Goal: Book appointment/travel/reservation

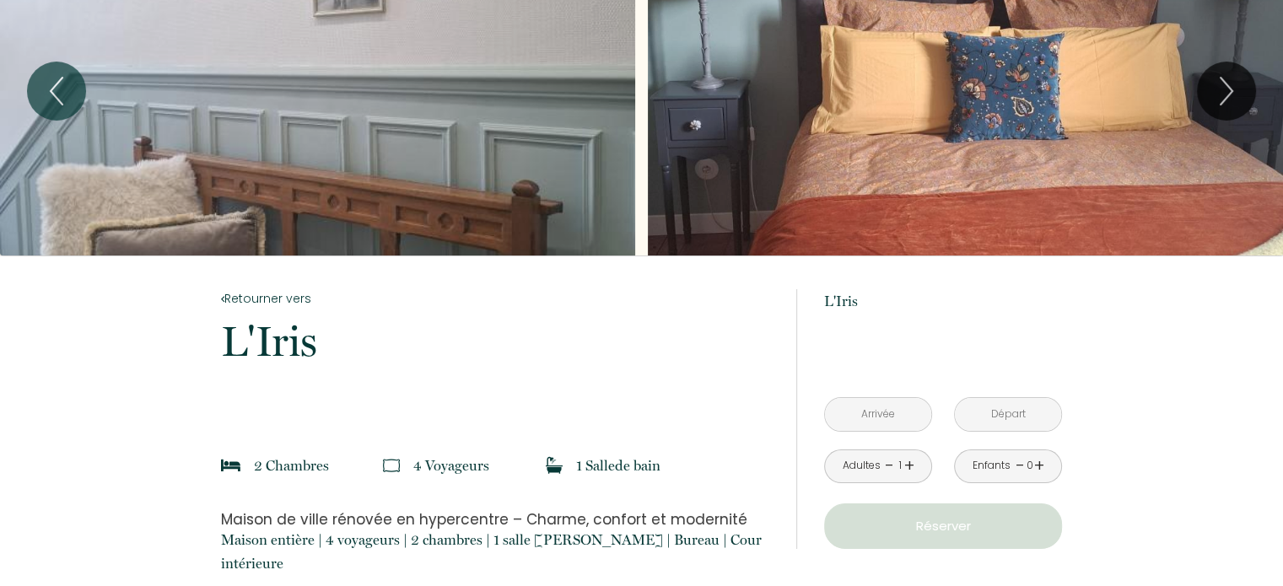
scroll to position [169, 0]
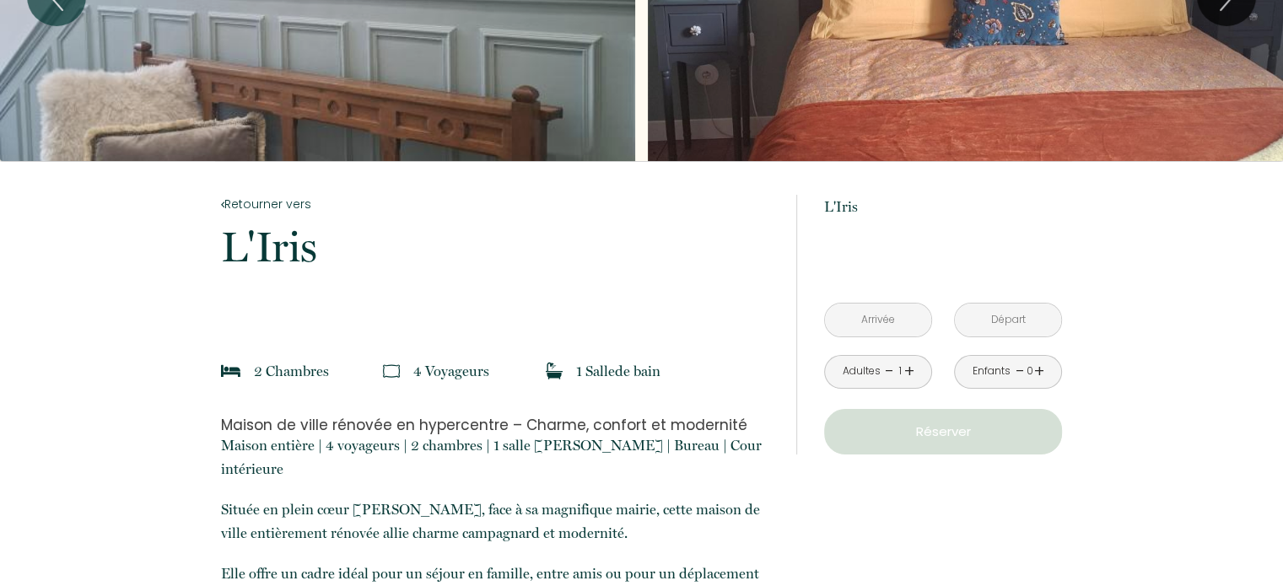
click at [887, 304] on input "text" at bounding box center [878, 320] width 106 height 33
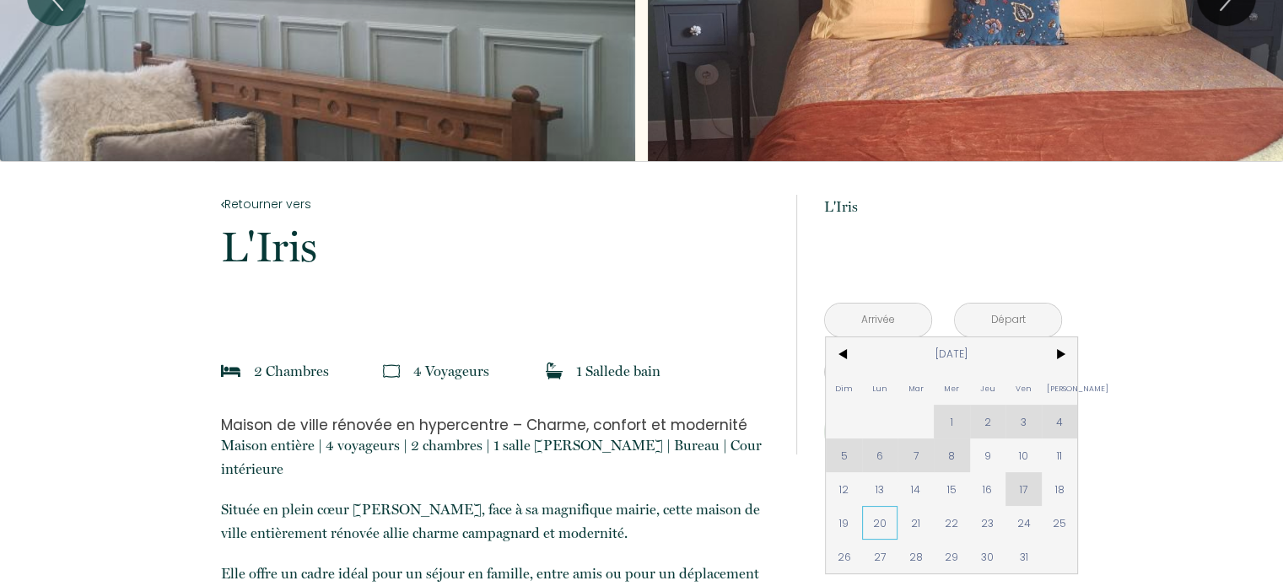
click at [871, 506] on span "20" at bounding box center [880, 523] width 36 height 34
type input "Lun [DATE]"
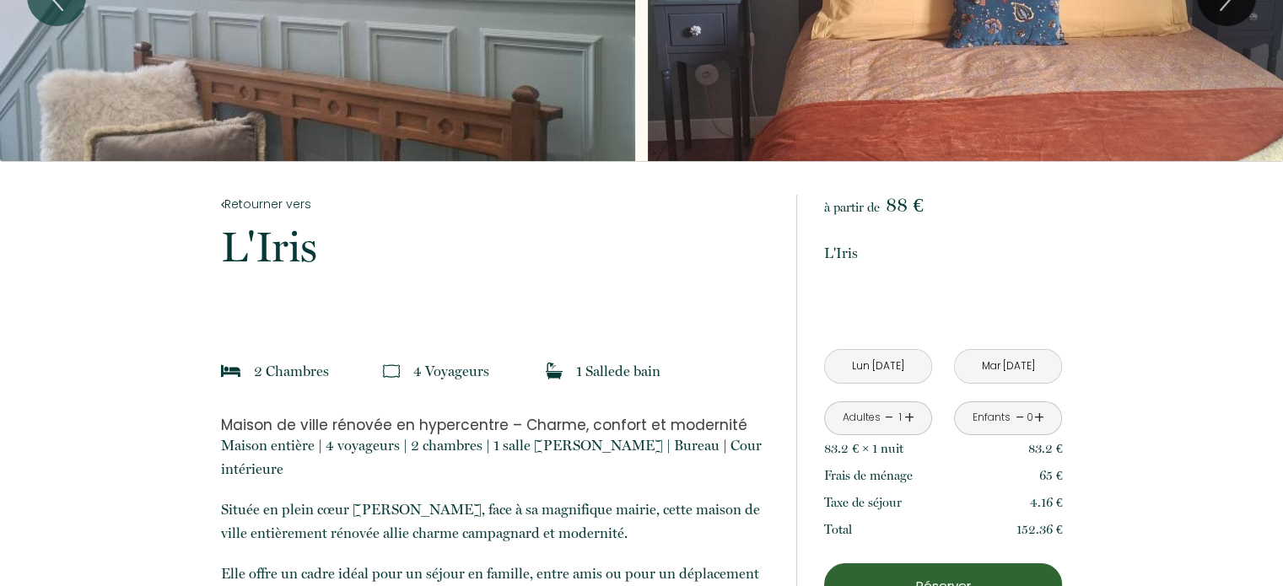
click at [997, 350] on input "Mar [DATE]" at bounding box center [1008, 366] width 106 height 33
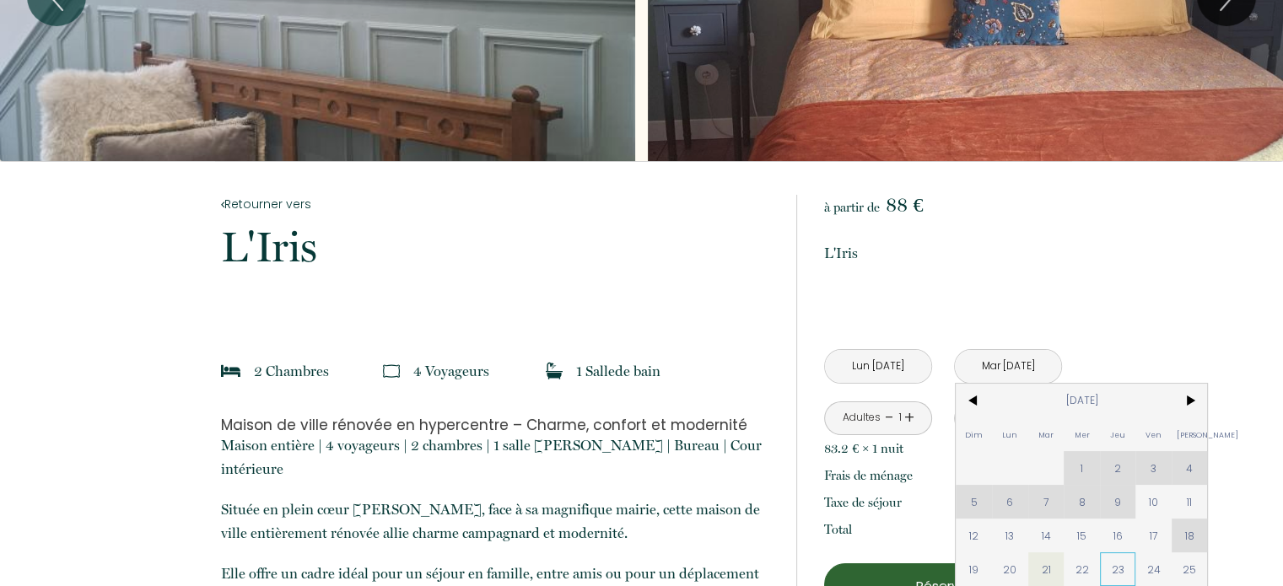
scroll to position [253, 0]
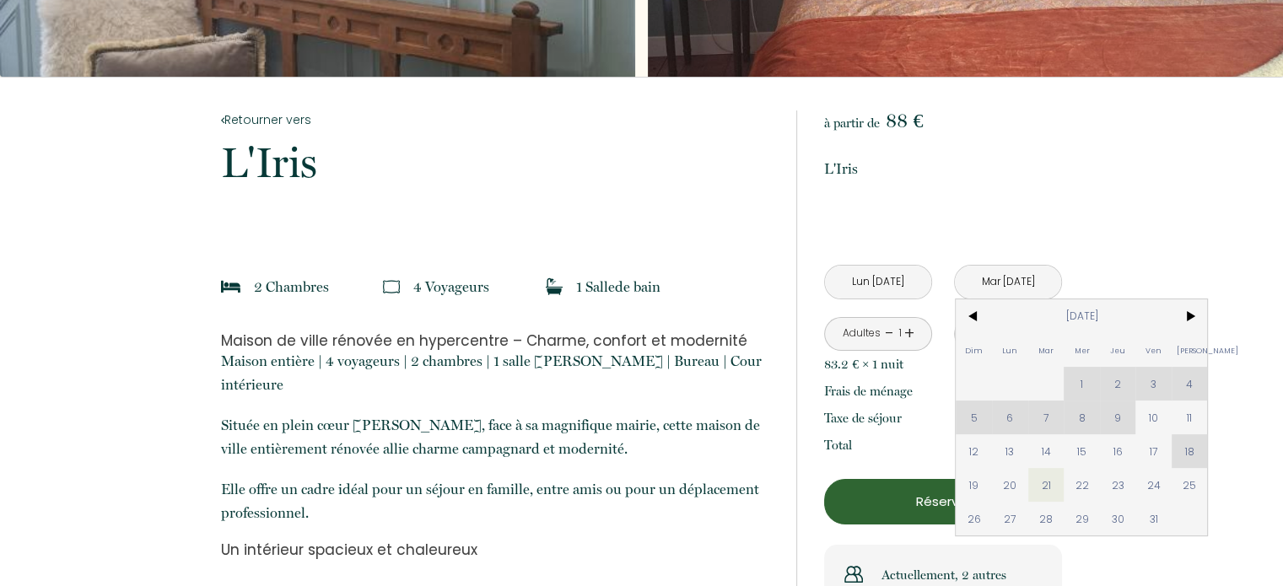
click at [1083, 502] on span "29" at bounding box center [1081, 519] width 36 height 34
type input "Mer [DATE]"
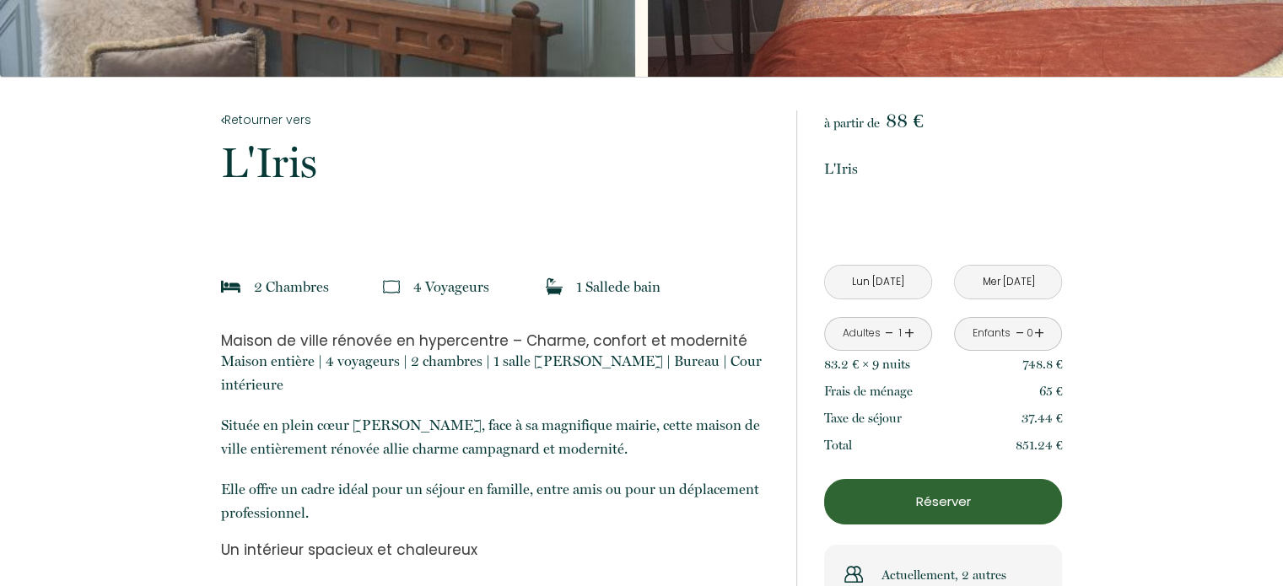
click at [1042, 320] on link "+" at bounding box center [1039, 333] width 10 height 26
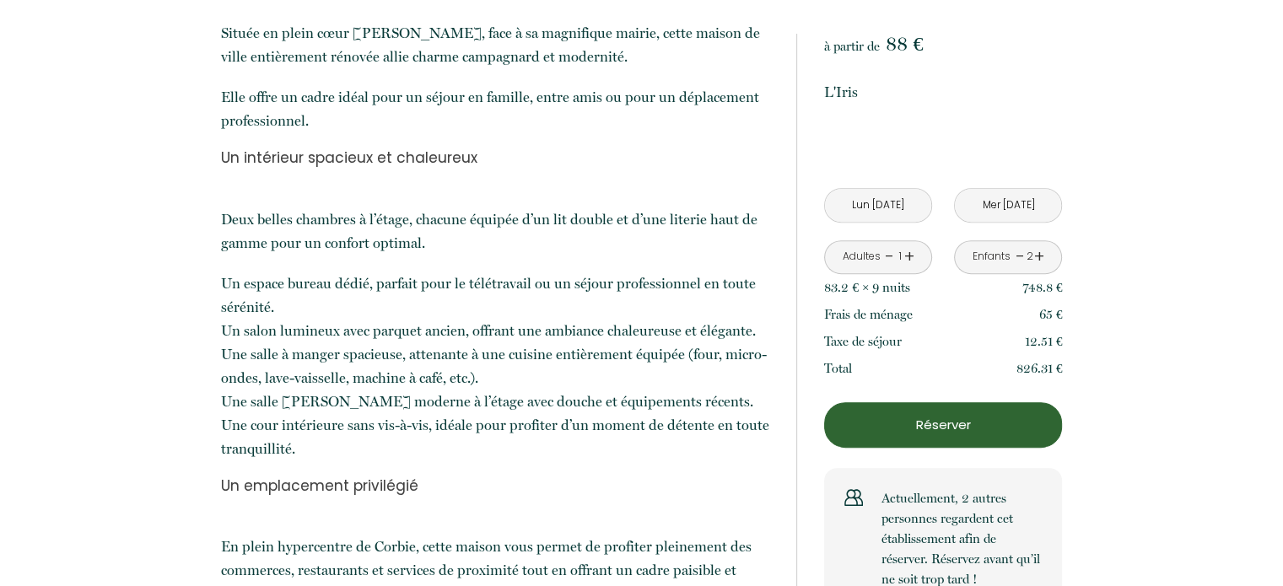
scroll to position [675, 0]
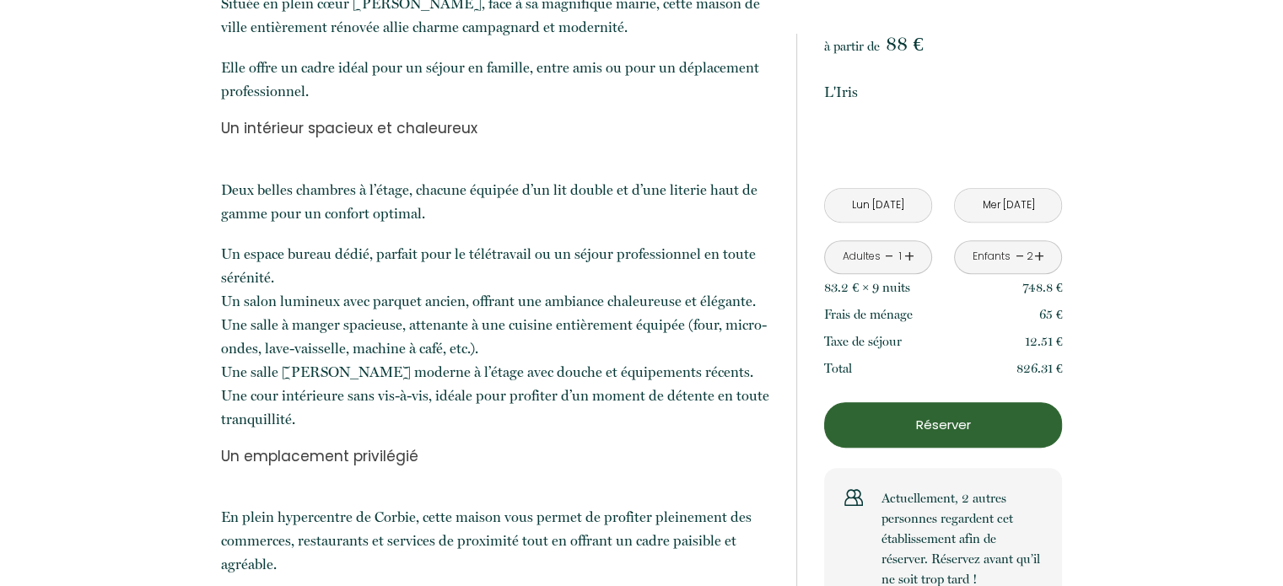
click at [958, 415] on p "Réserver" at bounding box center [943, 425] width 226 height 20
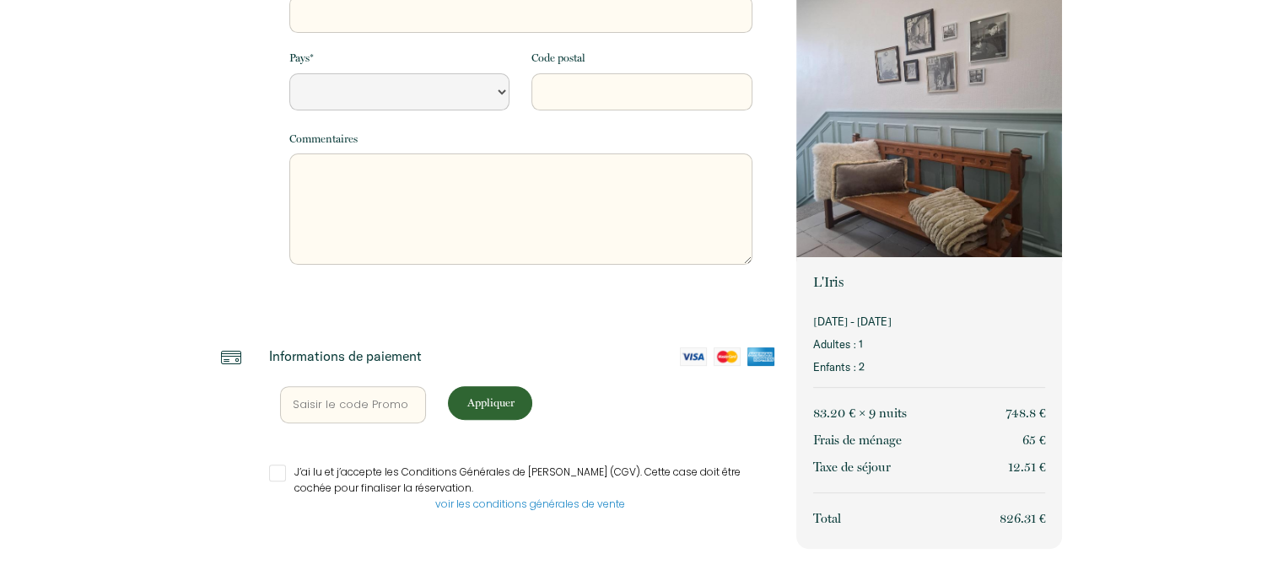
select select "Default select example"
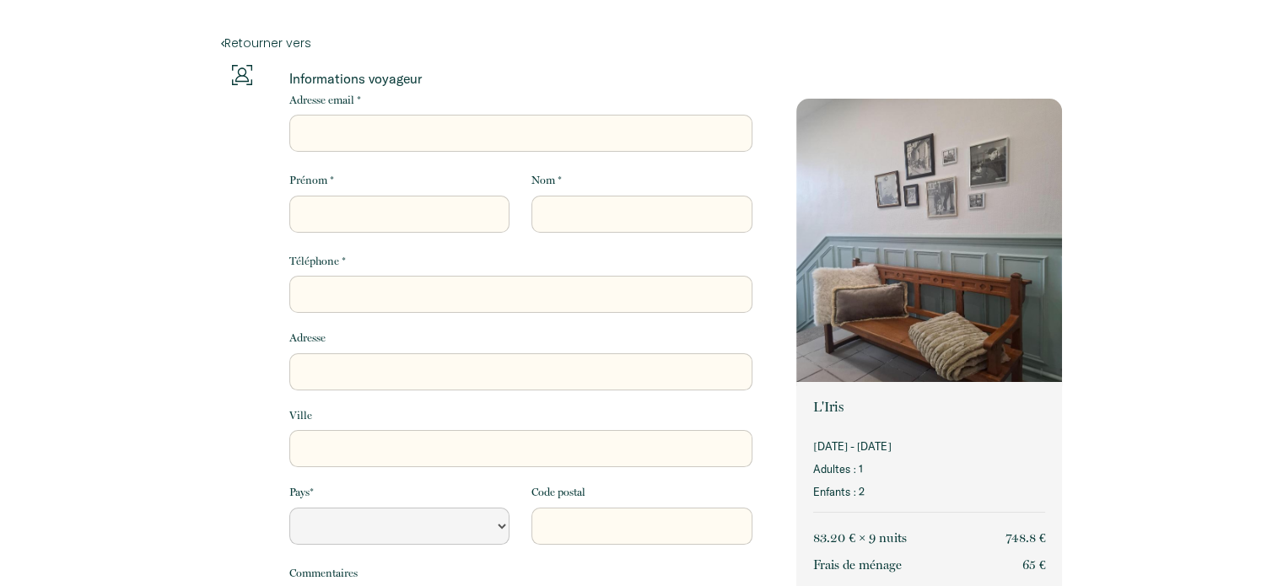
click at [337, 135] on input "Adresse email *" at bounding box center [520, 133] width 463 height 37
type input "s"
select select "Default select example"
type input "so"
select select "Default select example"
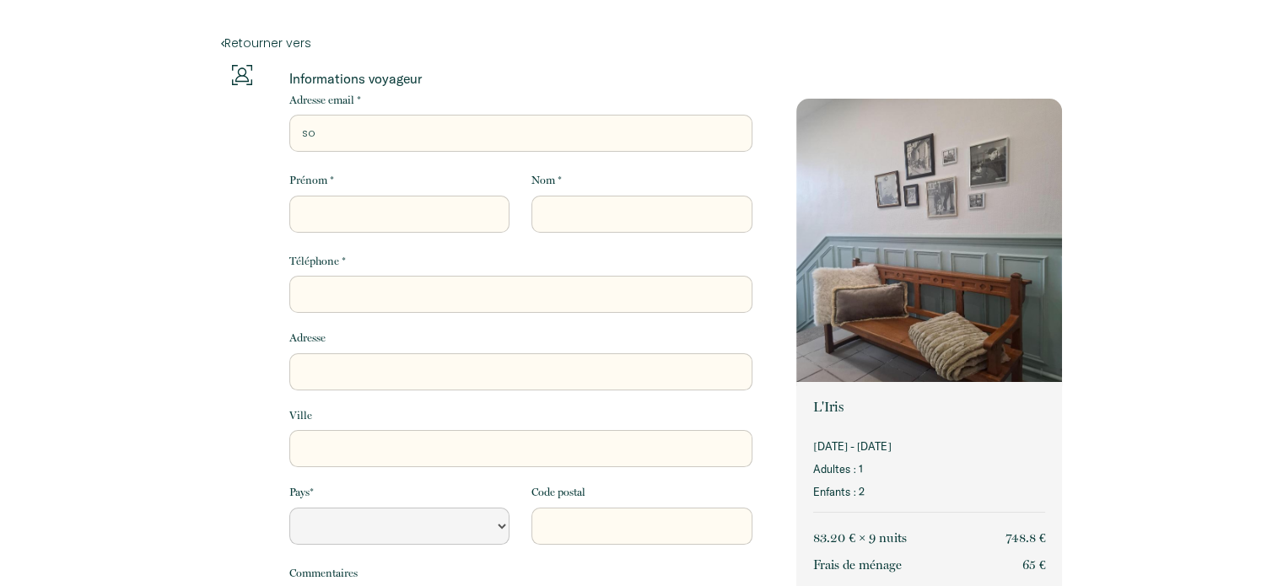
type input "sod"
select select "Default select example"
type input "soda"
select select "Default select example"
type input "sodad"
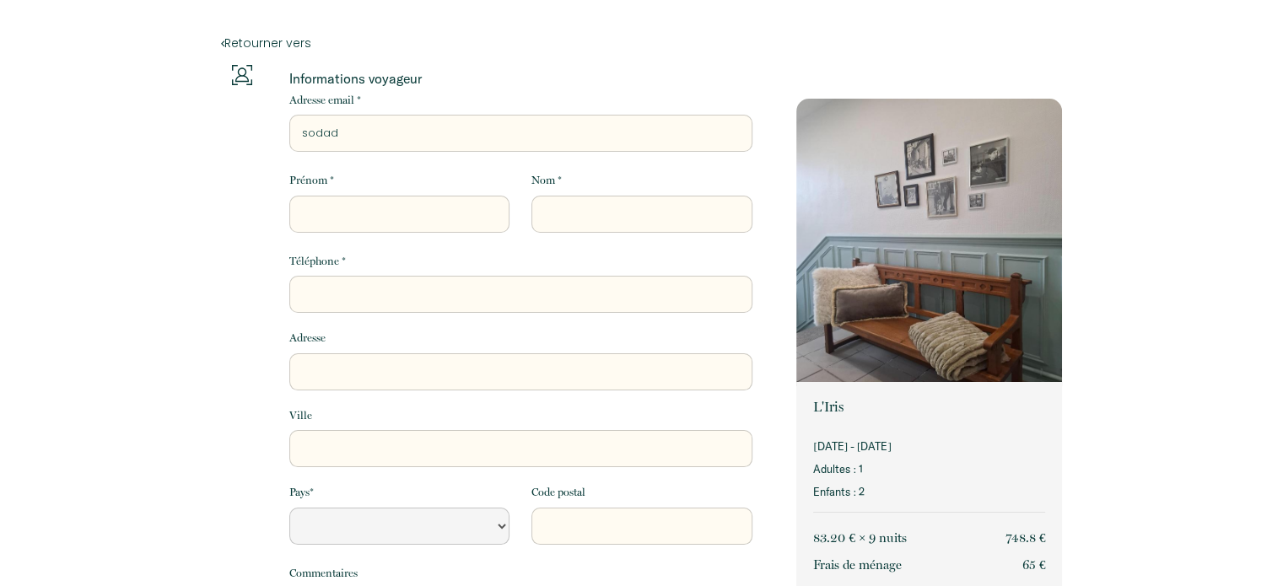
select select "Default select example"
type input "sodadu"
select select "Default select example"
type input "sodadu8"
select select "Default select example"
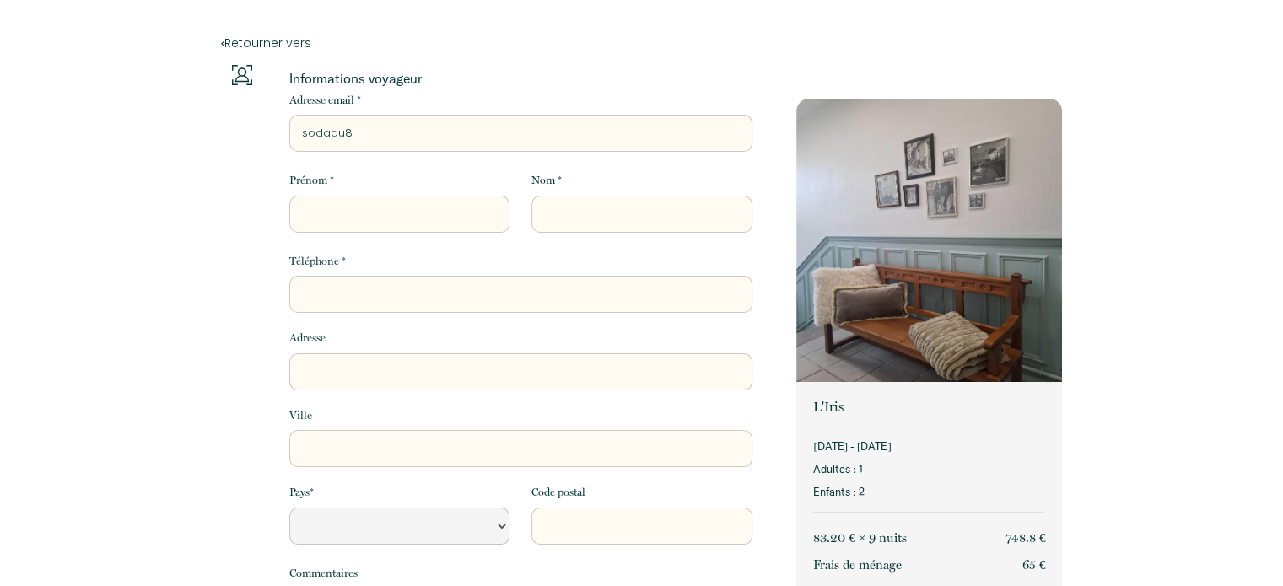
type input "sodadu80"
select select "Default select example"
type input "sodadu80@"
select select "Default select example"
type input "sodadu80@h"
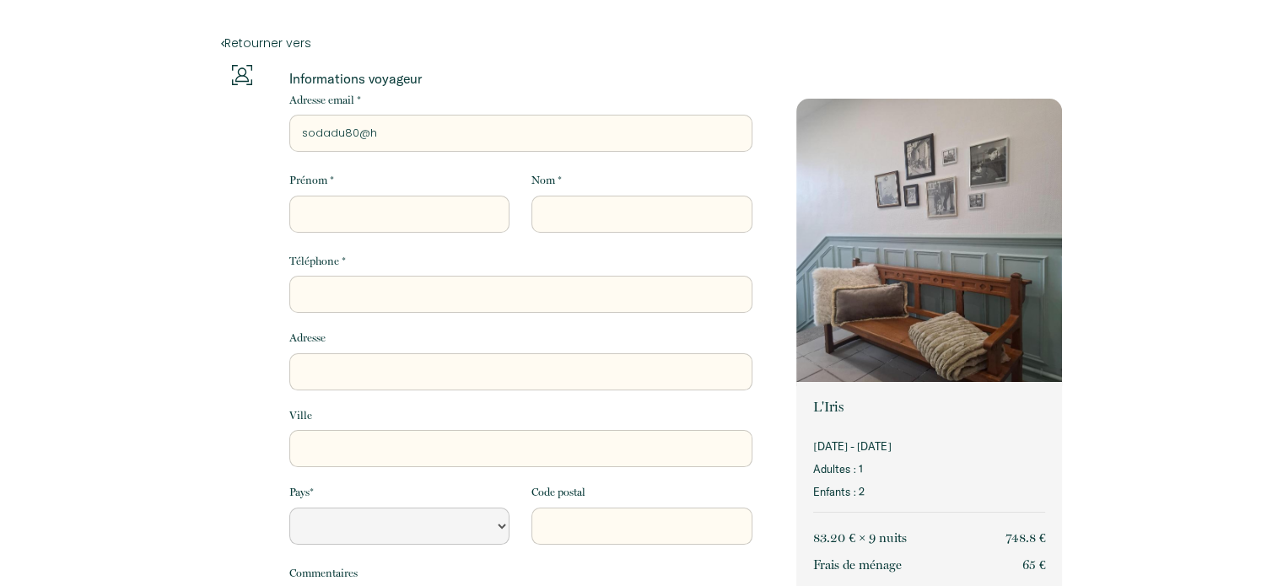
select select "Default select example"
type input "sodadu80@ho"
select select "Default select example"
type input "sodadu80@hot"
select select "Default select example"
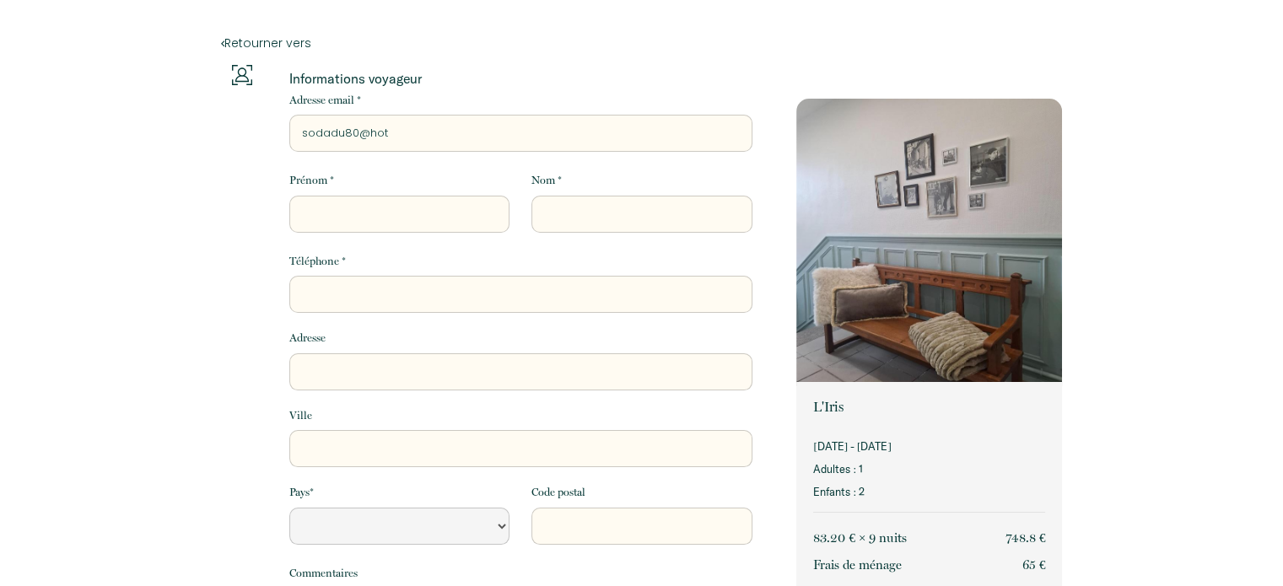
type input "sodadu80@hotm"
select select "Default select example"
type input "sodadu80@hotma"
select select "Default select example"
type input "sodadu80@hotmai"
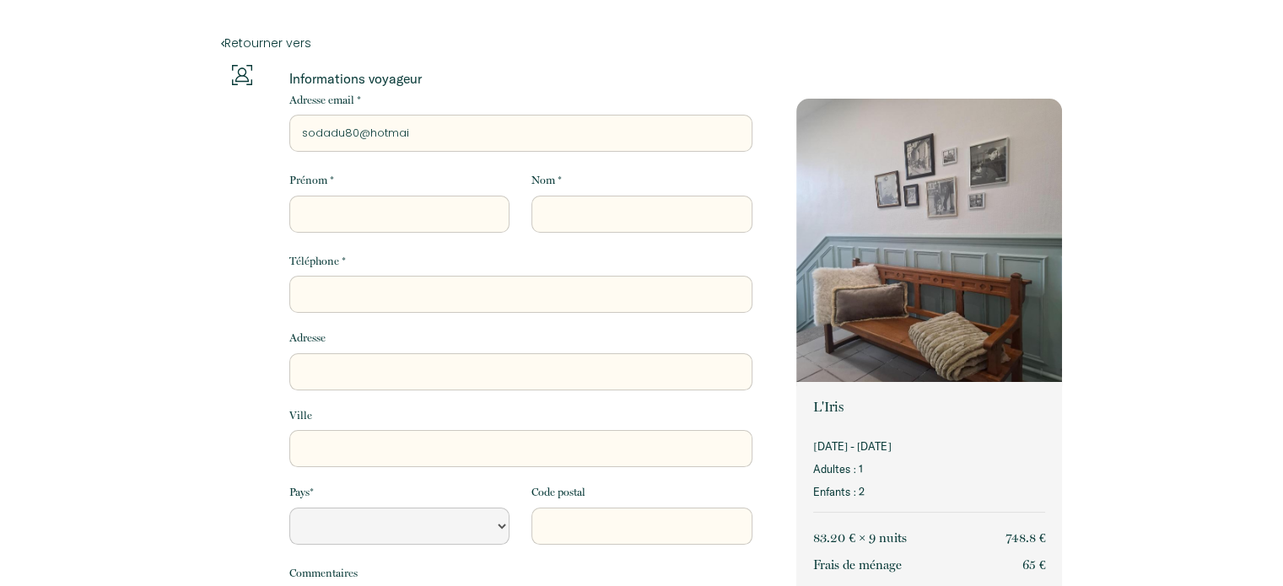
select select "Default select example"
type input "[EMAIL_ADDRESS]"
select select "Default select example"
type input "[EMAIL_ADDRESS]."
select select "Default select example"
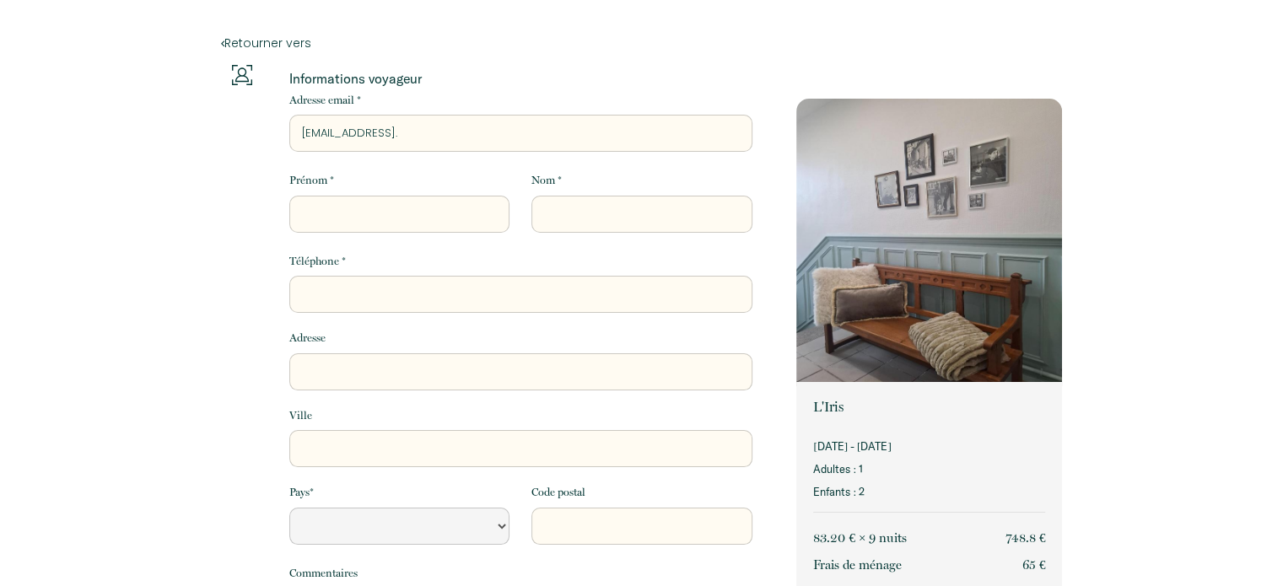
type input "sodadu80@hotmail.f"
select select "Default select example"
type input "[EMAIL_ADDRESS][DOMAIN_NAME]"
select select "Default select example"
type input "[EMAIL_ADDRESS][DOMAIN_NAME]"
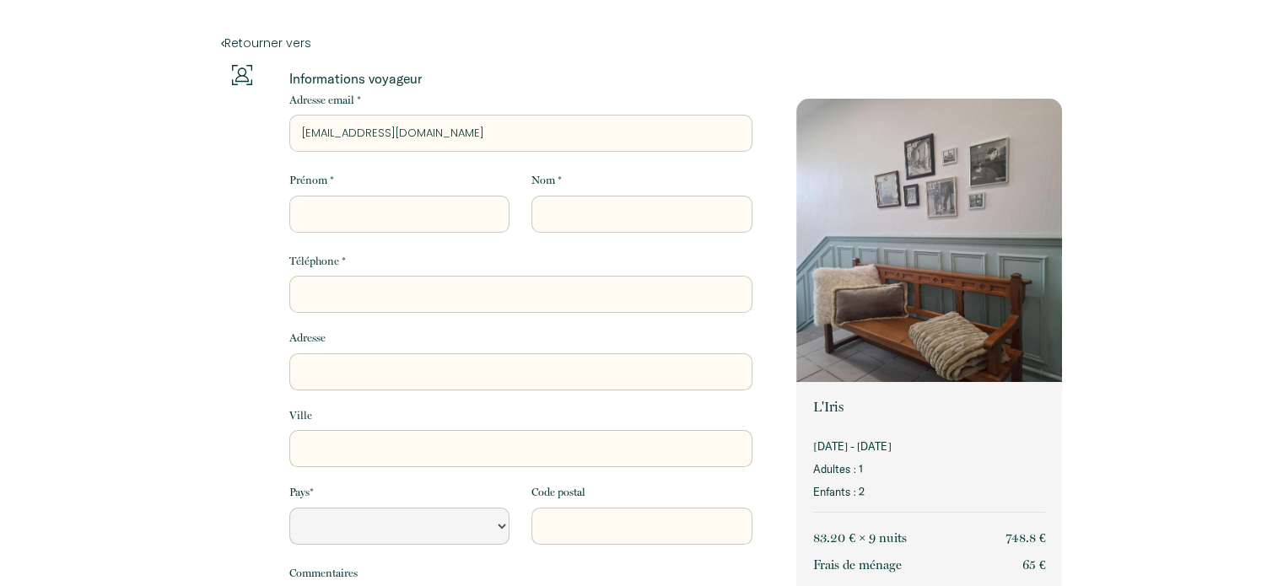
click at [347, 216] on input "Prénom *" at bounding box center [399, 214] width 220 height 37
type input "A"
select select "Default select example"
type input "Al"
select select "Default select example"
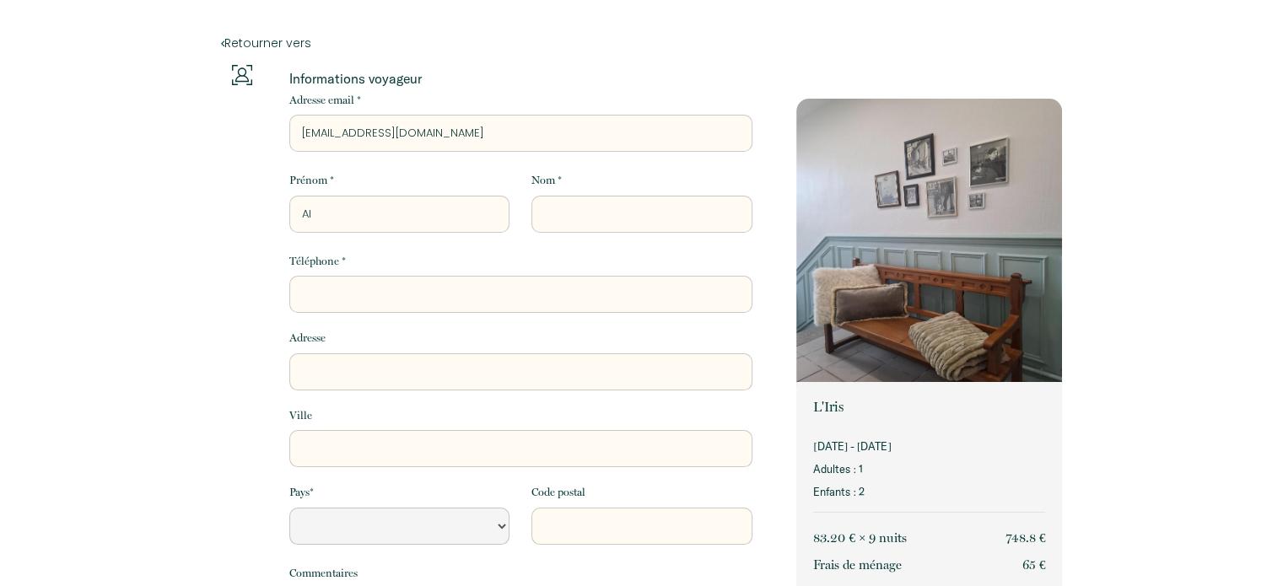
type input "Ale"
select select "Default select example"
type input "[PERSON_NAME]"
select select "Default select example"
type input "Alexa"
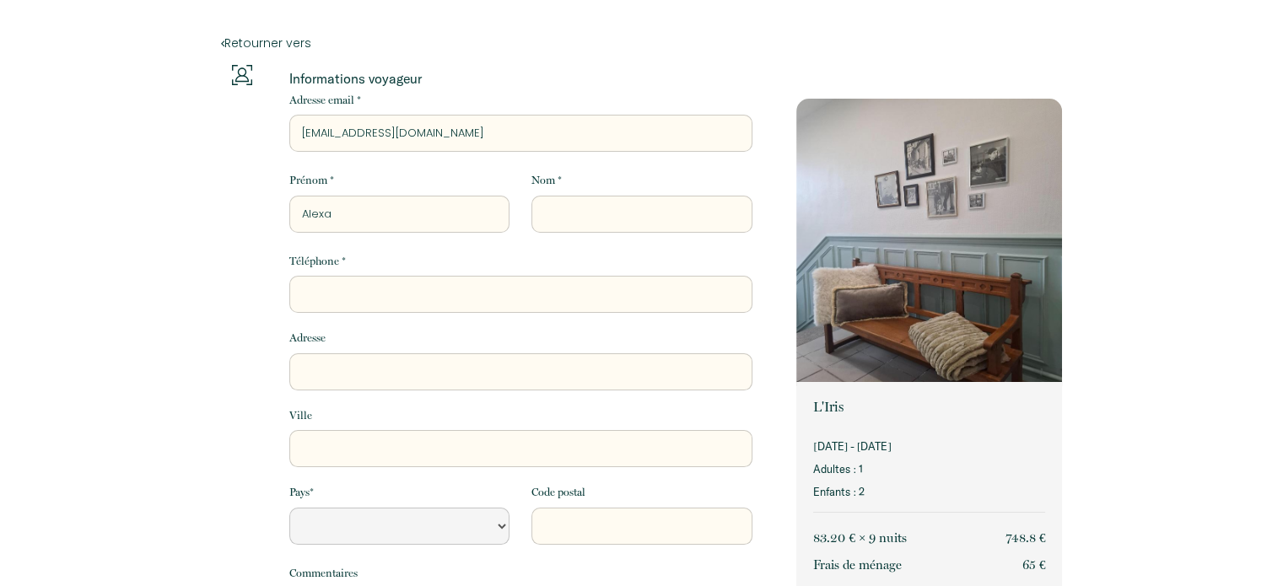
select select "Default select example"
type input "Alexan"
select select "Default select example"
type input "Alexand"
select select "Default select example"
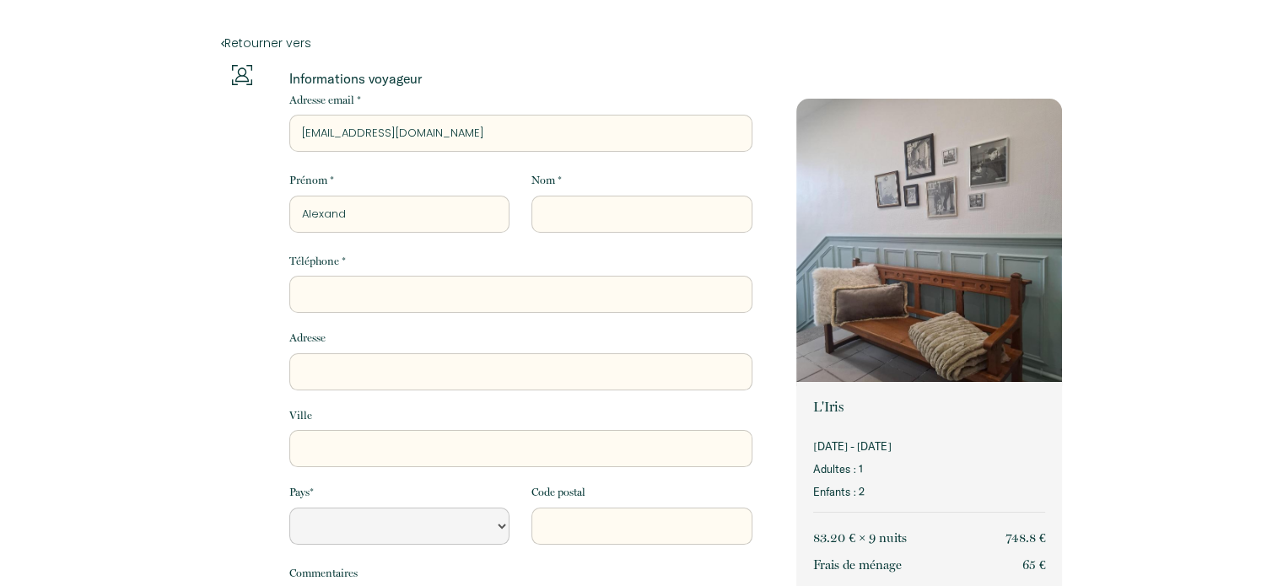
type input "[PERSON_NAME]"
select select "Default select example"
type input "[PERSON_NAME]"
select select "Default select example"
type input "[PERSON_NAME]"
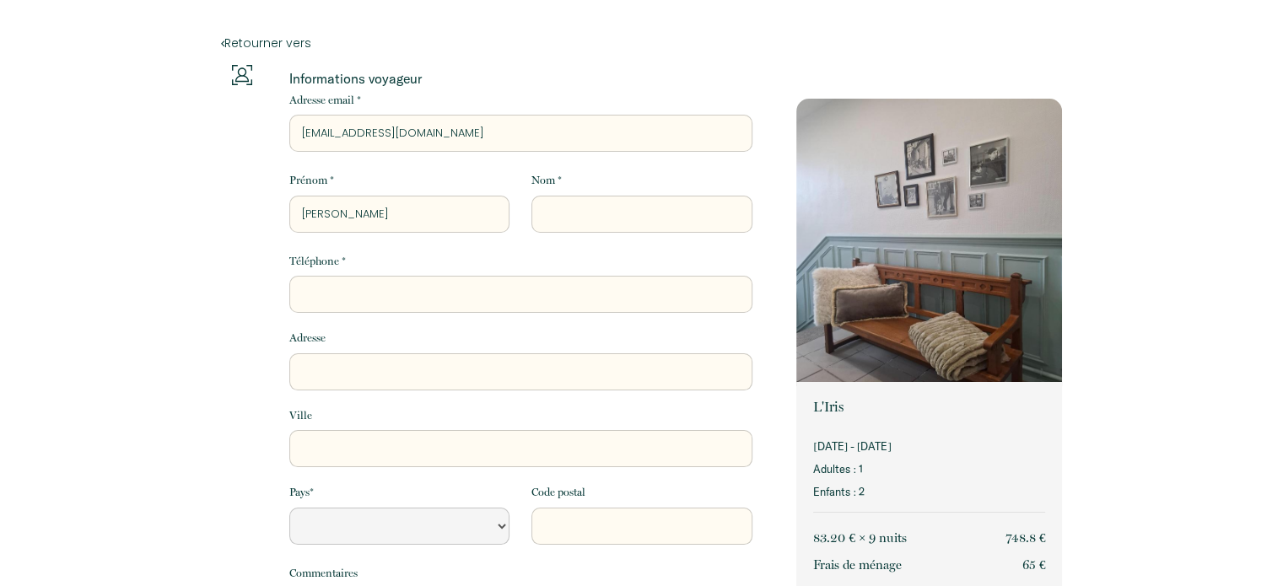
click at [577, 209] on input "Nom *" at bounding box center [641, 214] width 220 height 37
type input "H"
select select "Default select example"
type input "HA"
select select "Default select example"
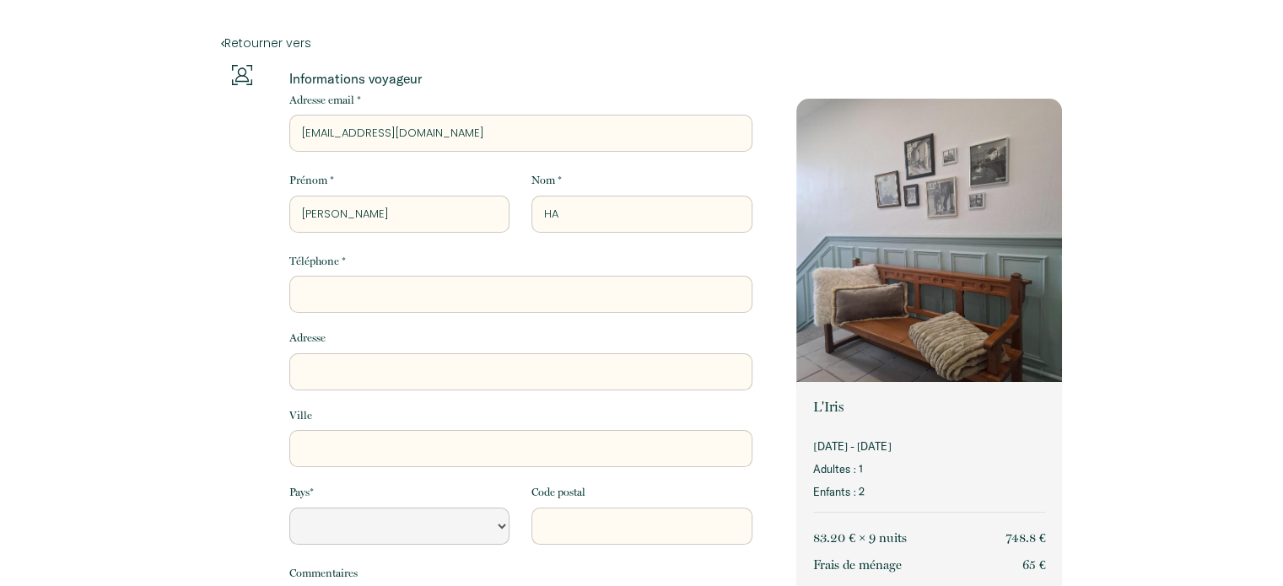
type input "HAU"
select select "Default select example"
type input "HAUD"
select select "Default select example"
type input "HAUDR"
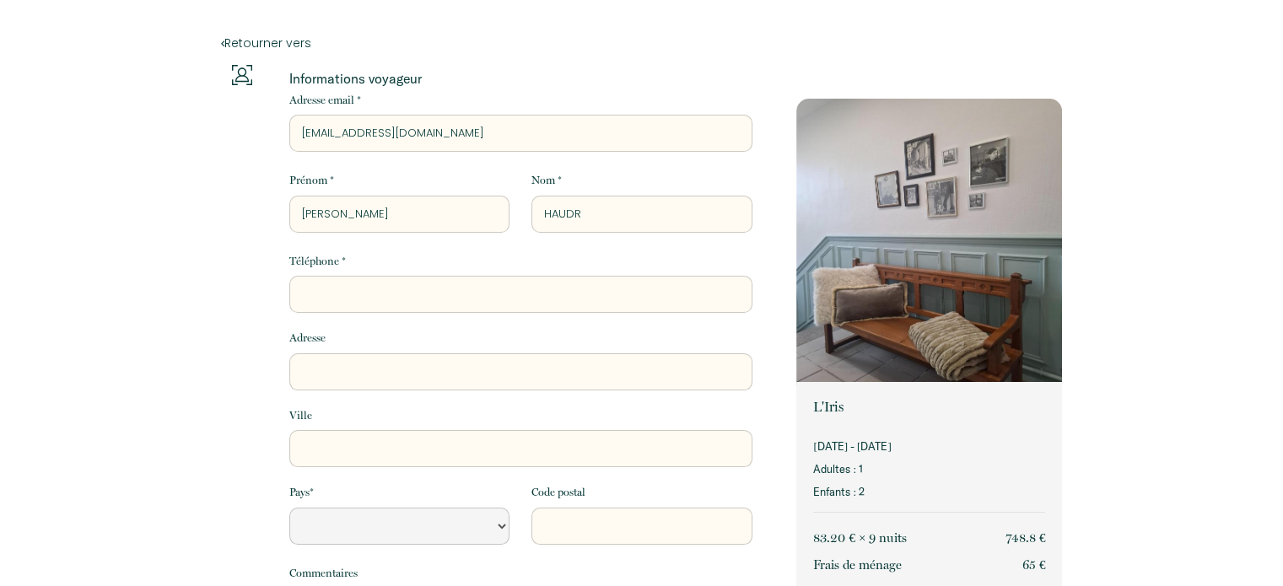
select select "Default select example"
type input "HAUDRE"
select select "Default select example"
type input "HAUDRED"
select select "Default select example"
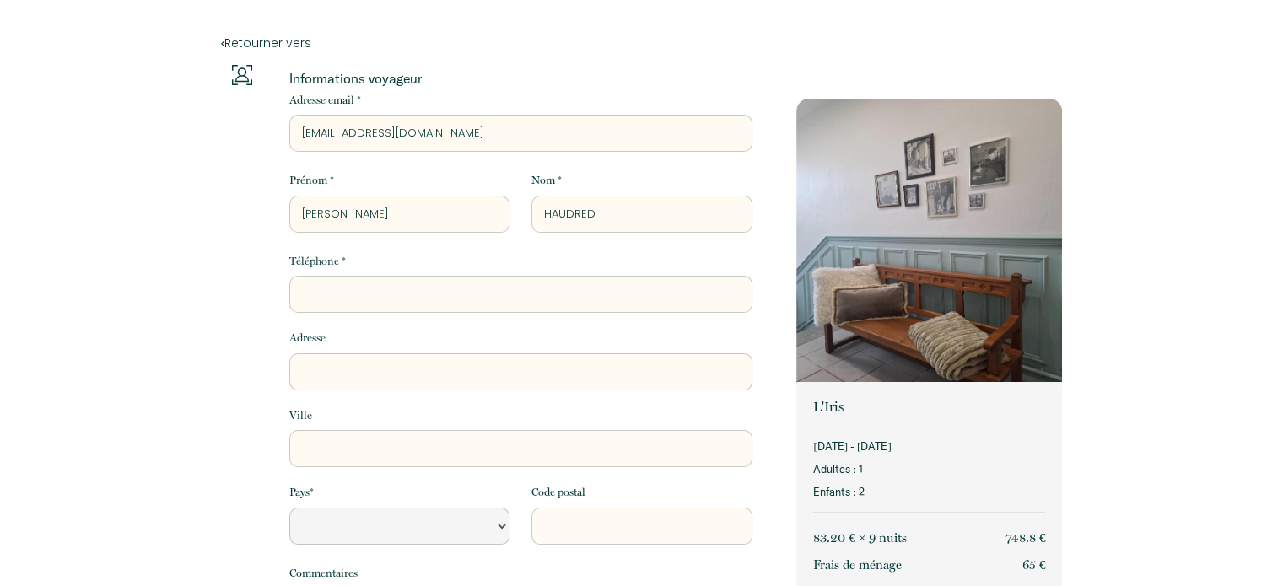
type input "HAUDRE"
select select "Default select example"
type input "HAUDREC"
select select "Default select example"
type input "HAUDRECH"
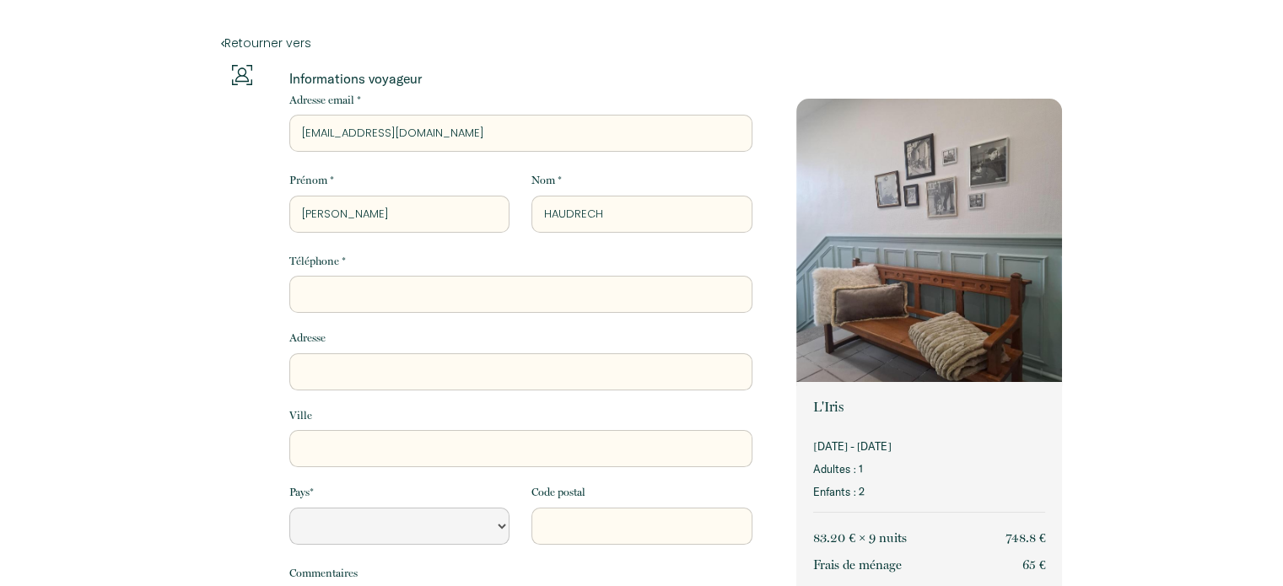
select select "Default select example"
type input "HAUDRECHY"
select select "Default select example"
type input "HAUDRECHY"
click at [327, 293] on input "Téléphone *" at bounding box center [520, 294] width 463 height 37
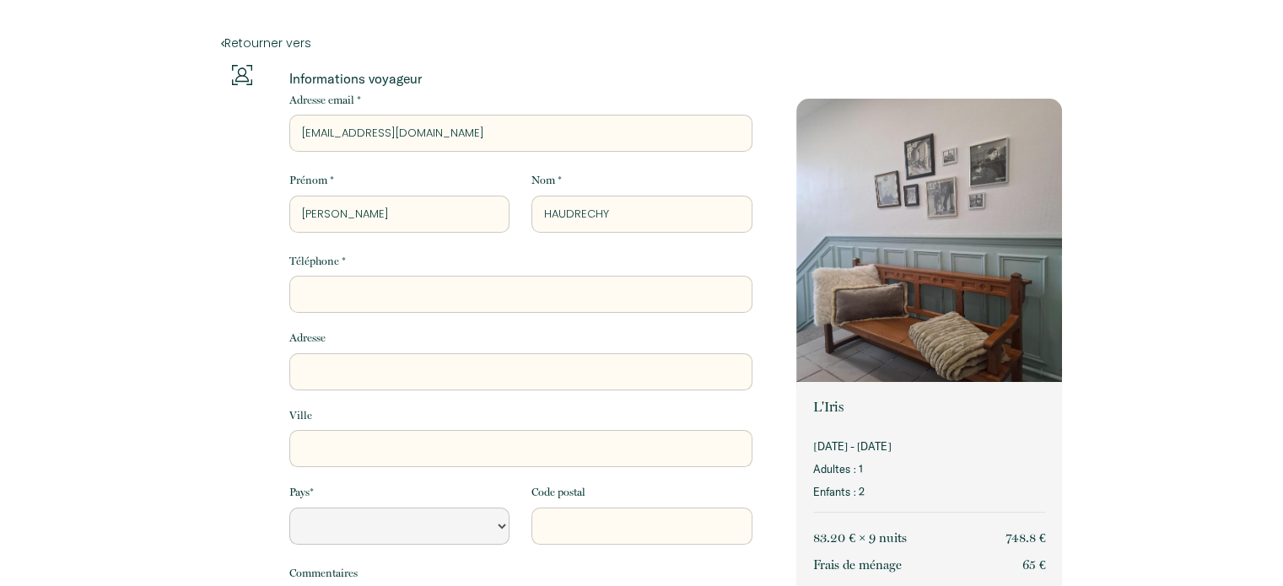
type input "0"
select select "Default select example"
type input "06"
select select "Default select example"
type input "065"
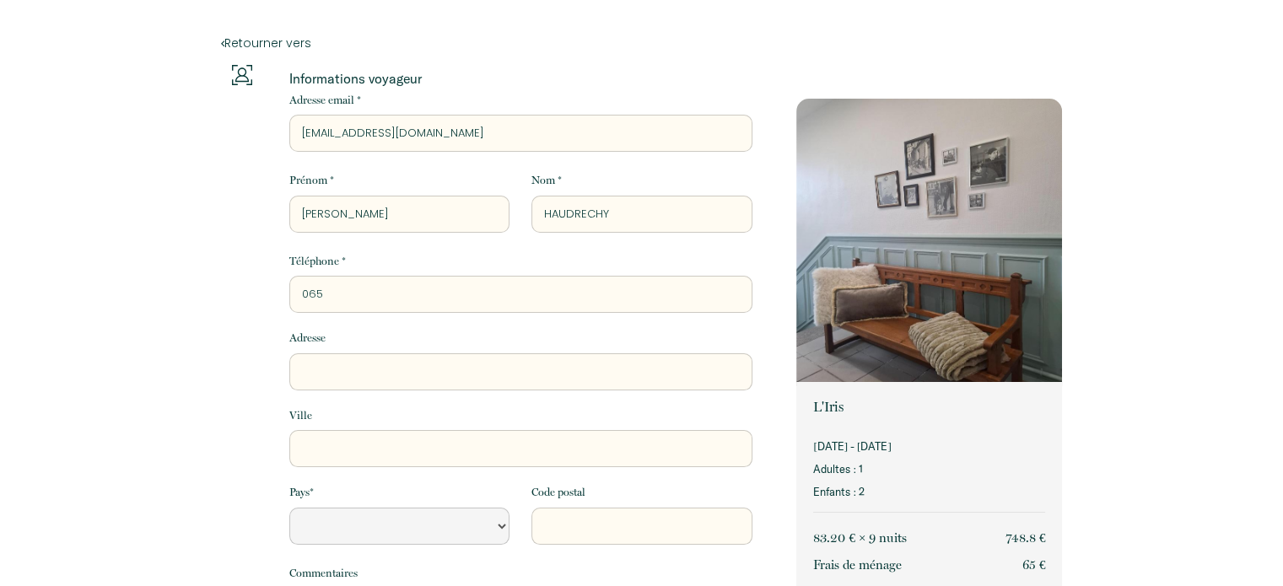
select select "Default select example"
type input "0650"
select select "Default select example"
type input "06509"
select select "Default select example"
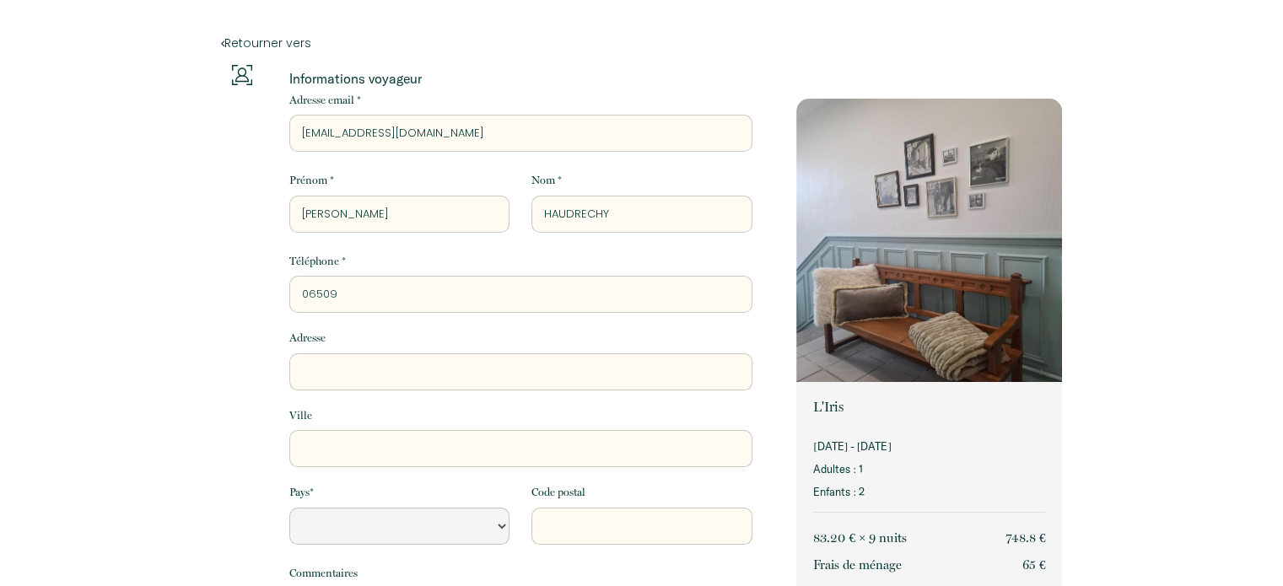
type input "065094"
select select "Default select example"
type input "0650944"
select select "Default select example"
type input "06509442"
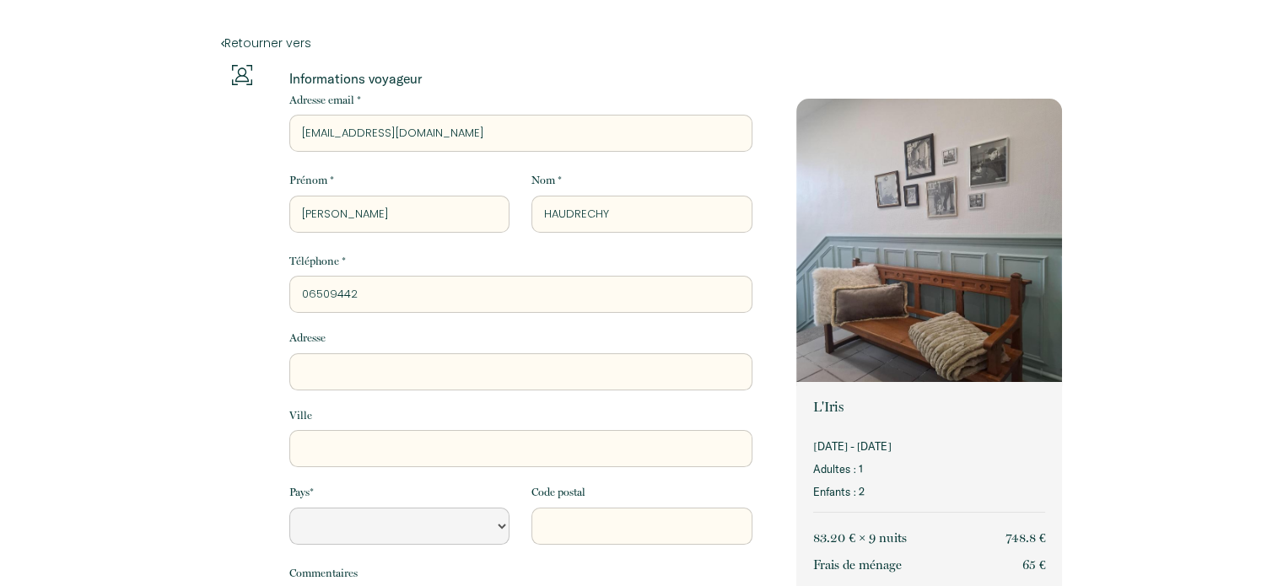
select select "Default select example"
type input "065094429"
select select "Default select example"
type input "0650944299"
select select "Default select example"
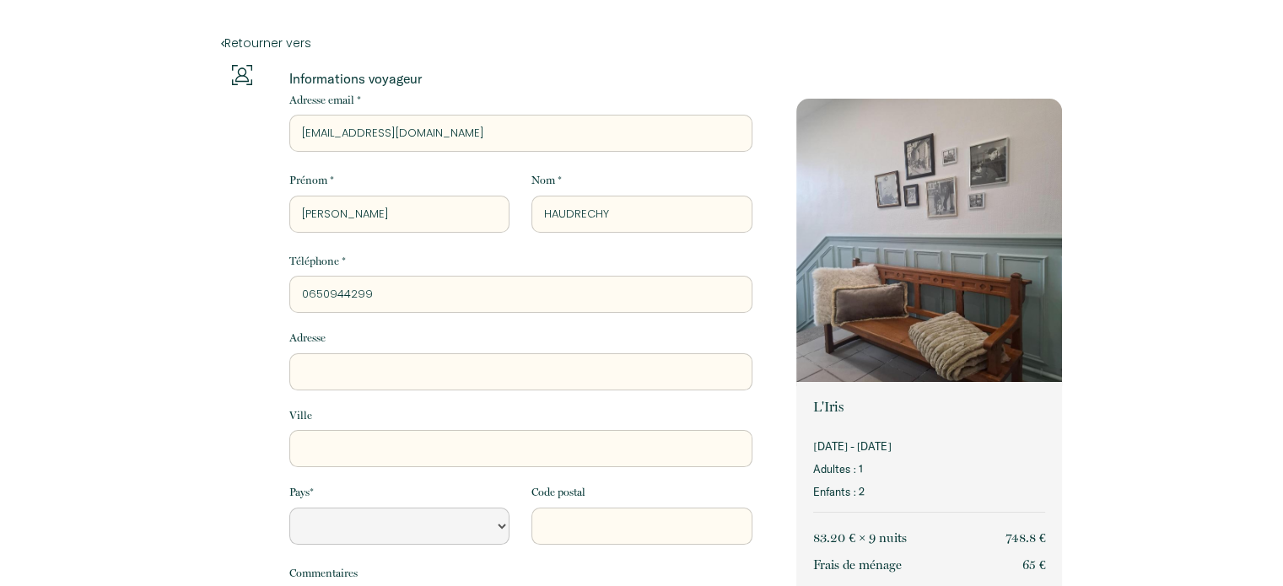
type input "0650944299"
click at [341, 375] on input "Adresse" at bounding box center [520, 371] width 463 height 37
type input "8"
select select "Default select example"
type input "8"
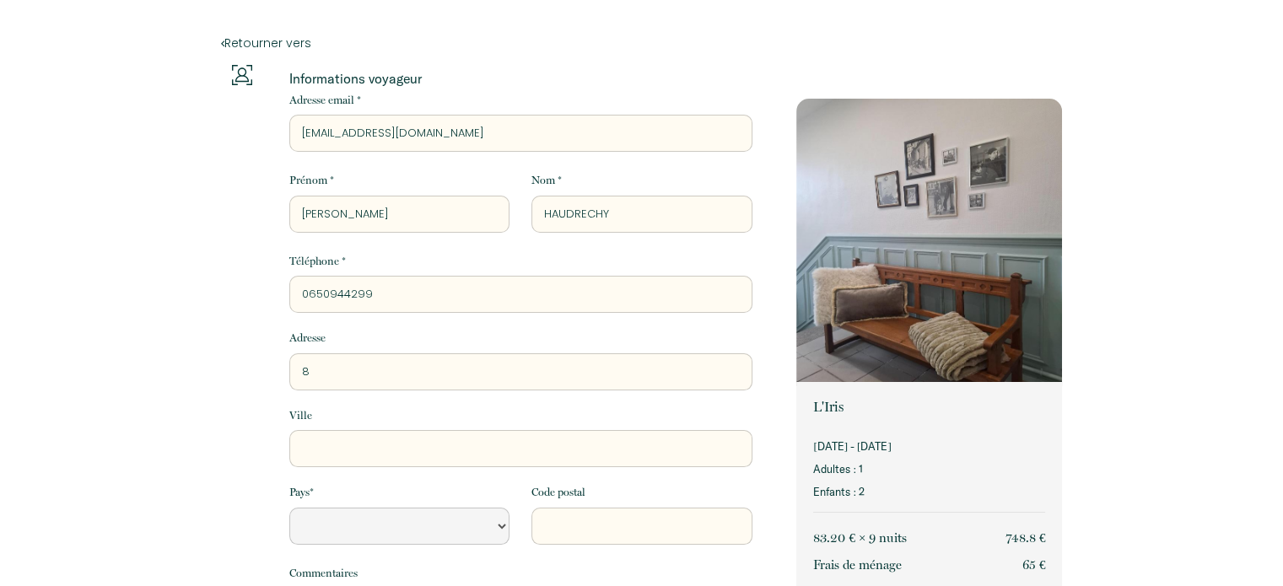
select select "Default select example"
type input "8 R"
select select "Default select example"
type input "8 RU"
select select "Default select example"
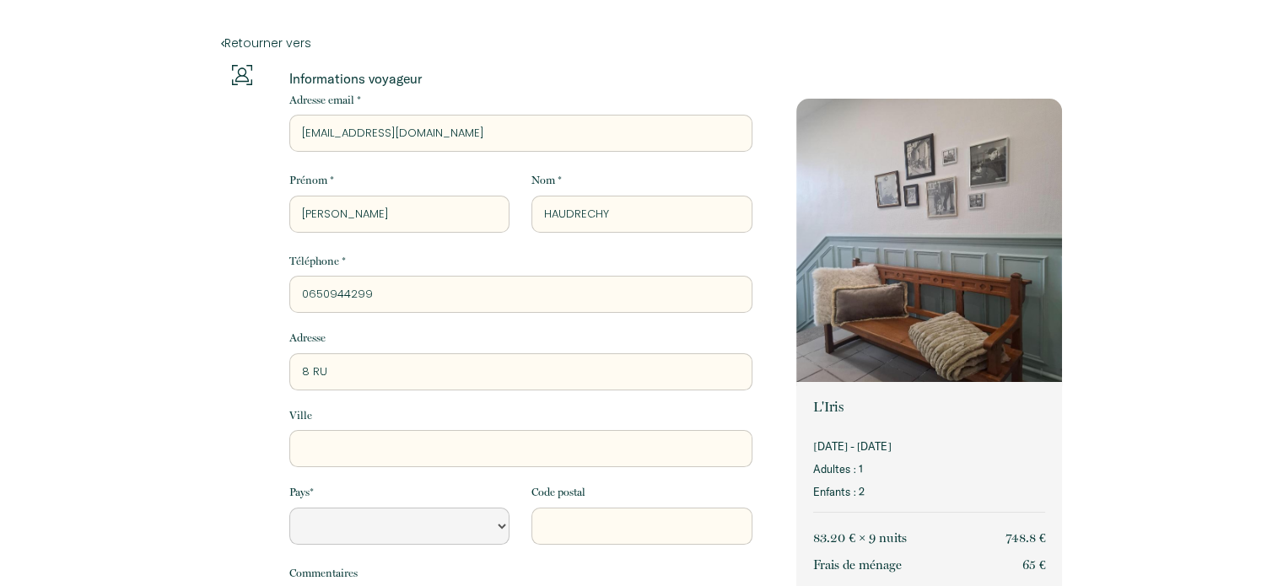
type input "8 RUE"
select select "Default select example"
type input "8 RUE"
select select "Default select example"
type input "[STREET_ADDRESS]"
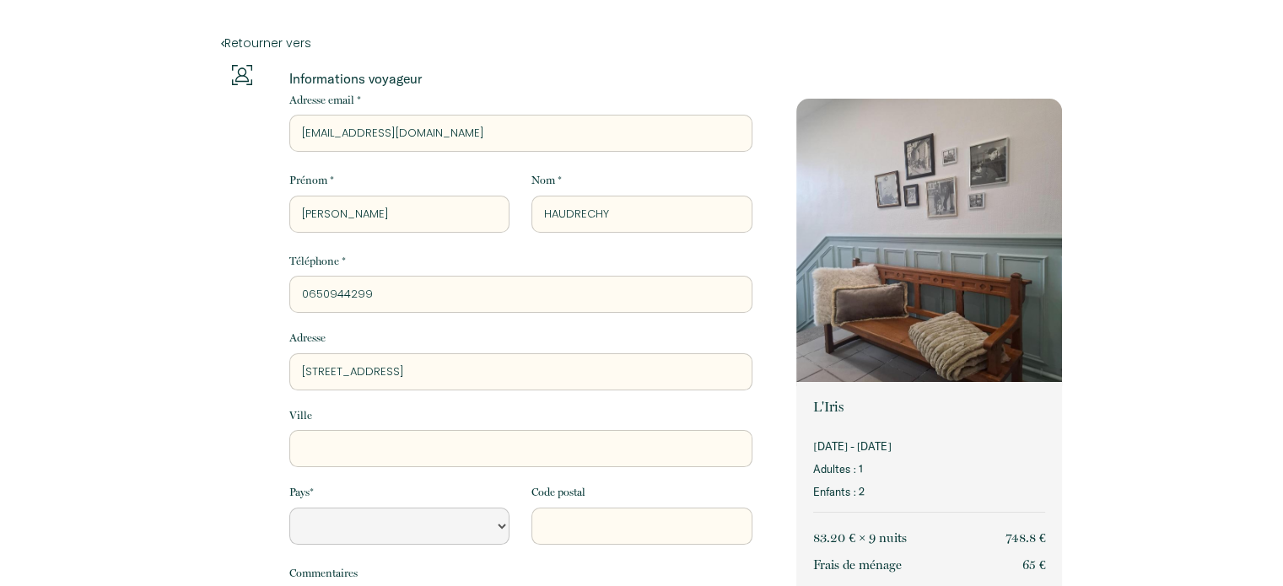
select select "Default select example"
type input "[STREET_ADDRESS]"
select select "Default select example"
type input "[STREET_ADDRESS]"
select select "Default select example"
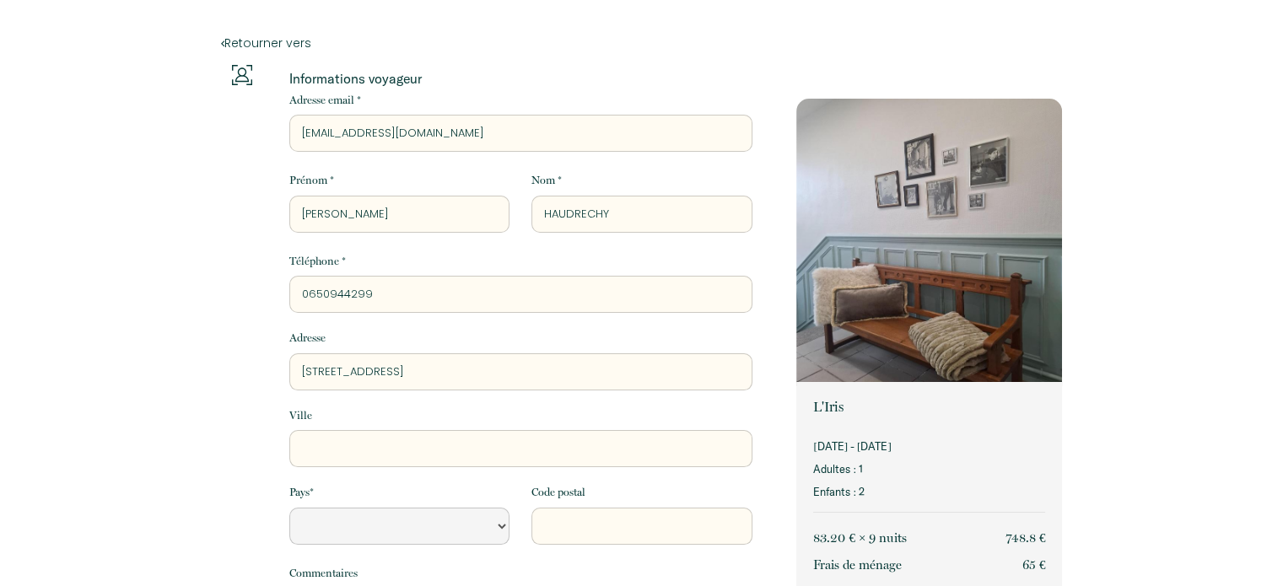
type input "[STREET_ADDRESS]"
select select "Default select example"
type input "[STREET_ADDRESS]"
select select "Default select example"
type input "[STREET_ADDRESS]"
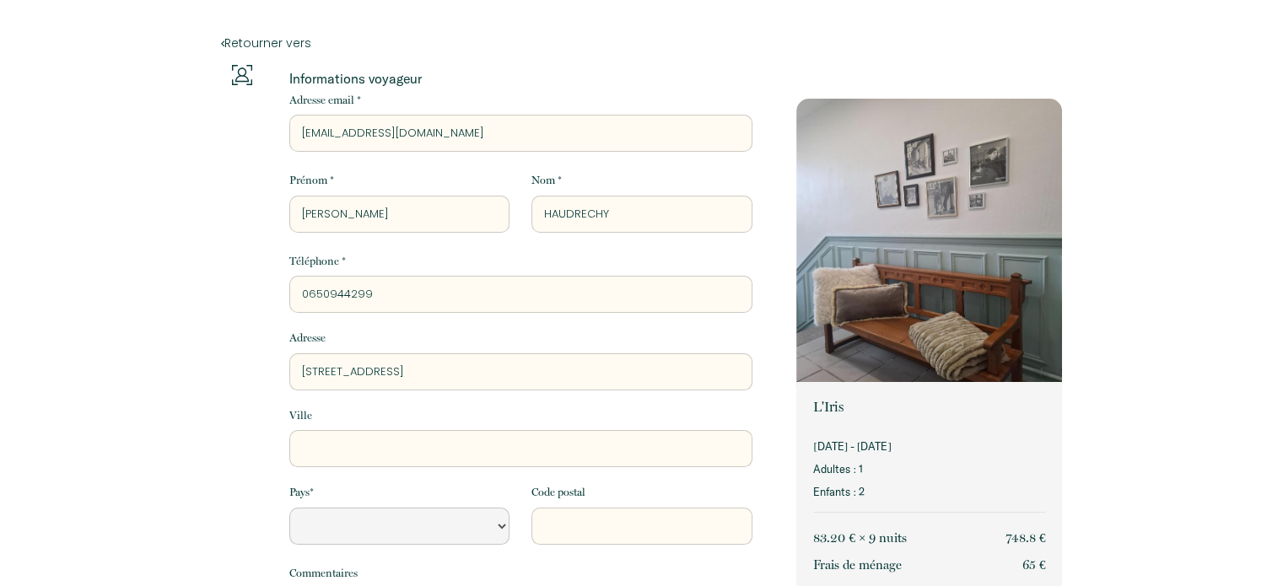
select select "Default select example"
type input "[STREET_ADDRESS]"
select select "Default select example"
type input "[STREET_ADDRESS]"
select select "Default select example"
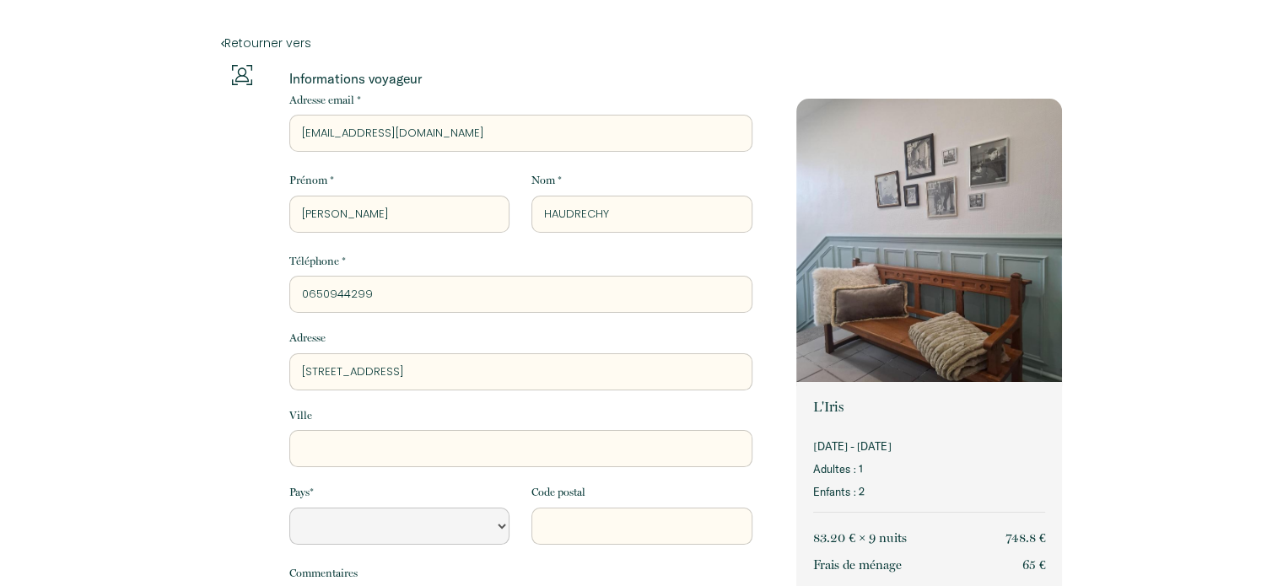
type input "[STREET_ADDRESS]"
select select "Default select example"
type input "[STREET_ADDRESS]"
select select "Default select example"
type input "[STREET_ADDRESS]"
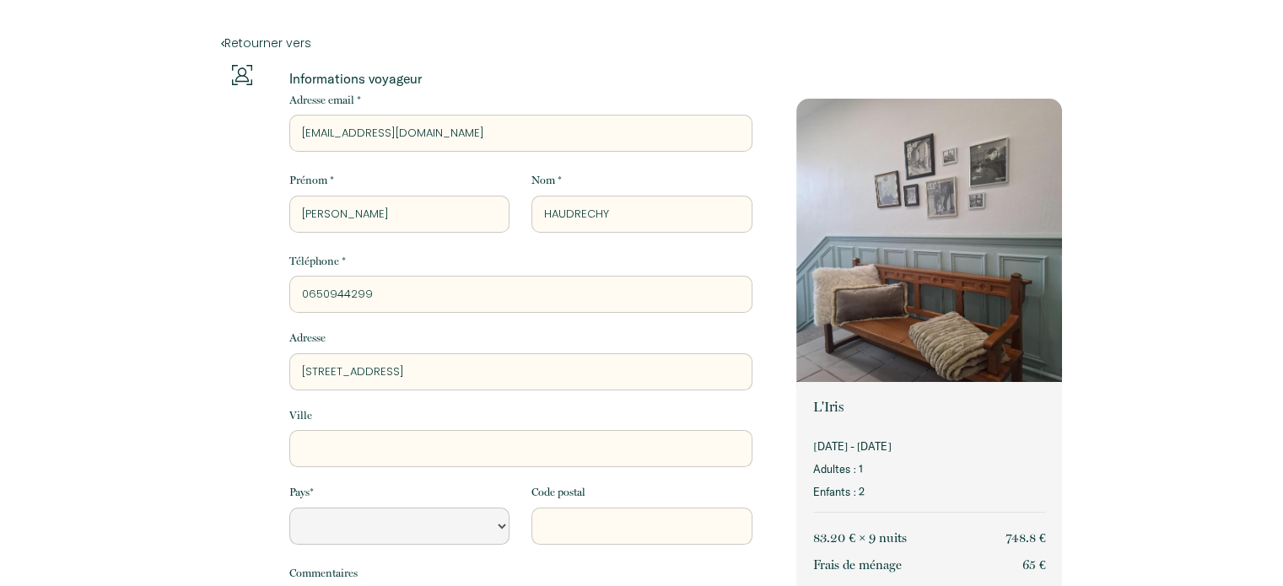
select select "Default select example"
type input "[STREET_ADDRESS]"
select select "Default select example"
type input "[STREET_ADDRESS]"
select select "Default select example"
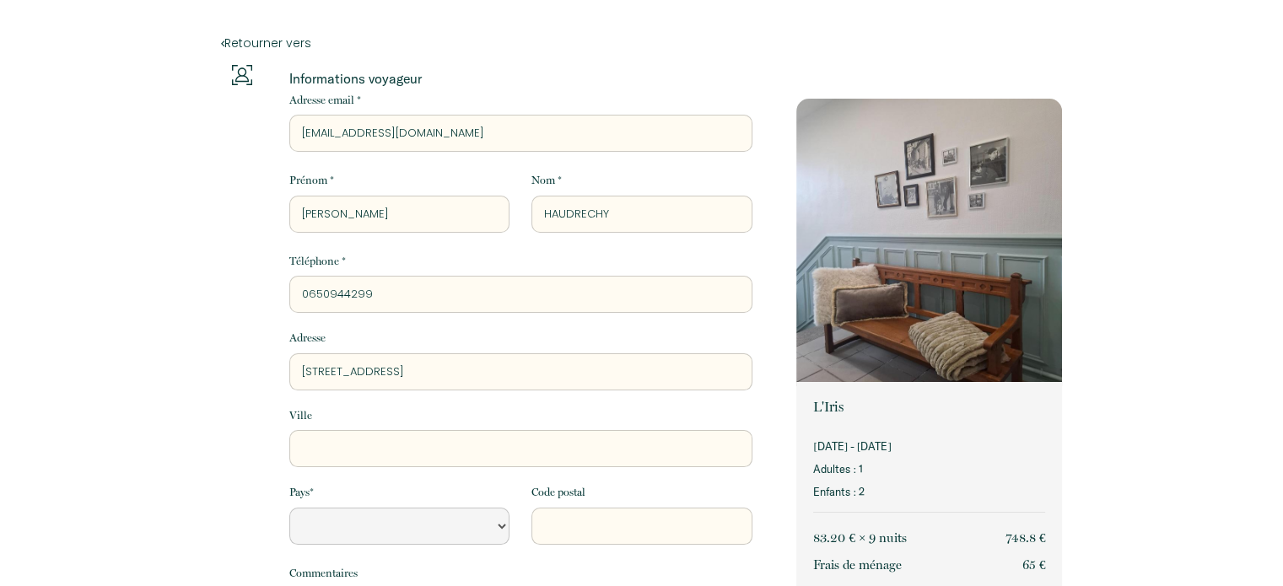
type input "[STREET_ADDRESS]"
select select "Default select example"
type input "[STREET_ADDRESS]"
select select "Default select example"
type input "[STREET_ADDRESS]"
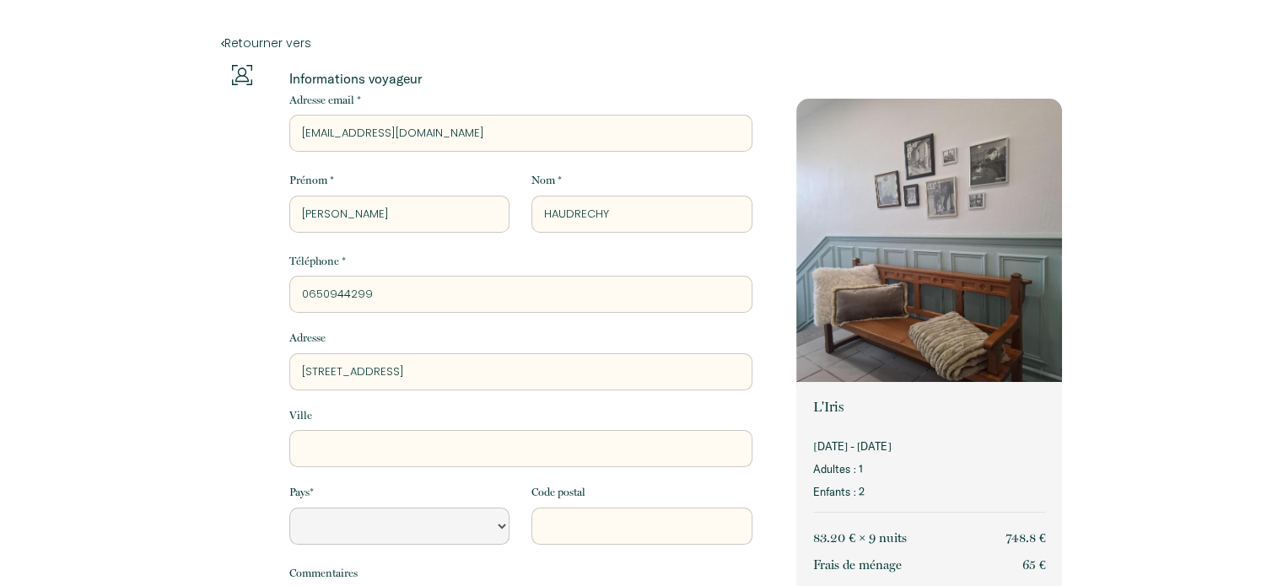
select select "Default select example"
type input "[STREET_ADDRESS]"
select select "Default select example"
type input "[STREET_ADDRESS]"
select select "Default select example"
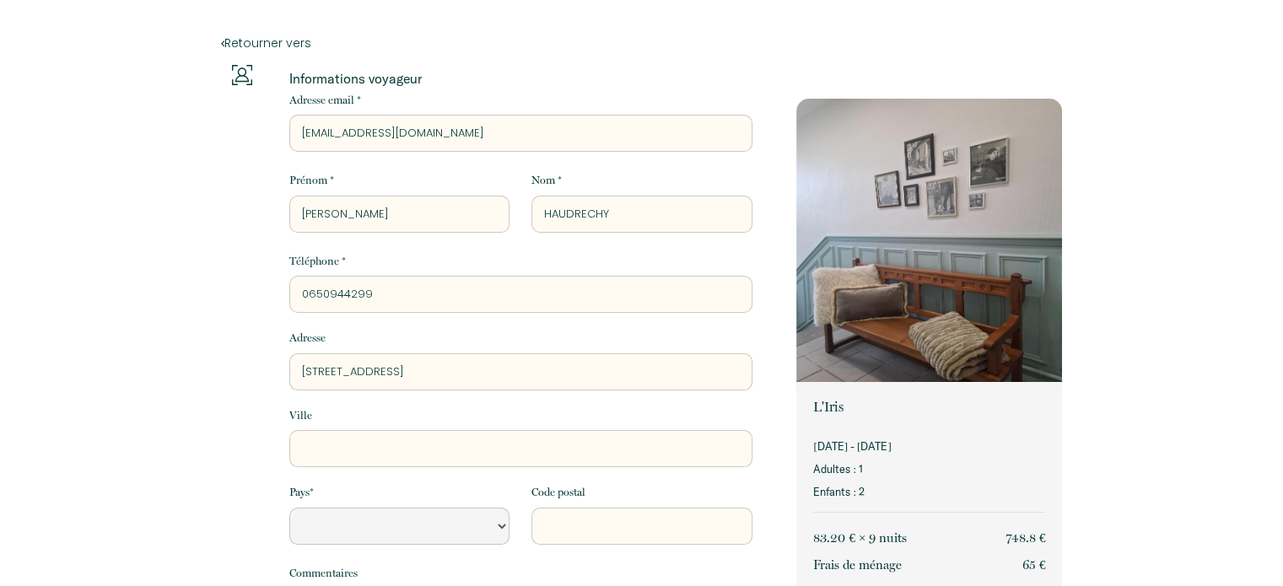
type input "[STREET_ADDRESS]"
select select "Default select example"
type input "[STREET_ADDRESS]"
select select "Default select example"
type input "[STREET_ADDRESS]"
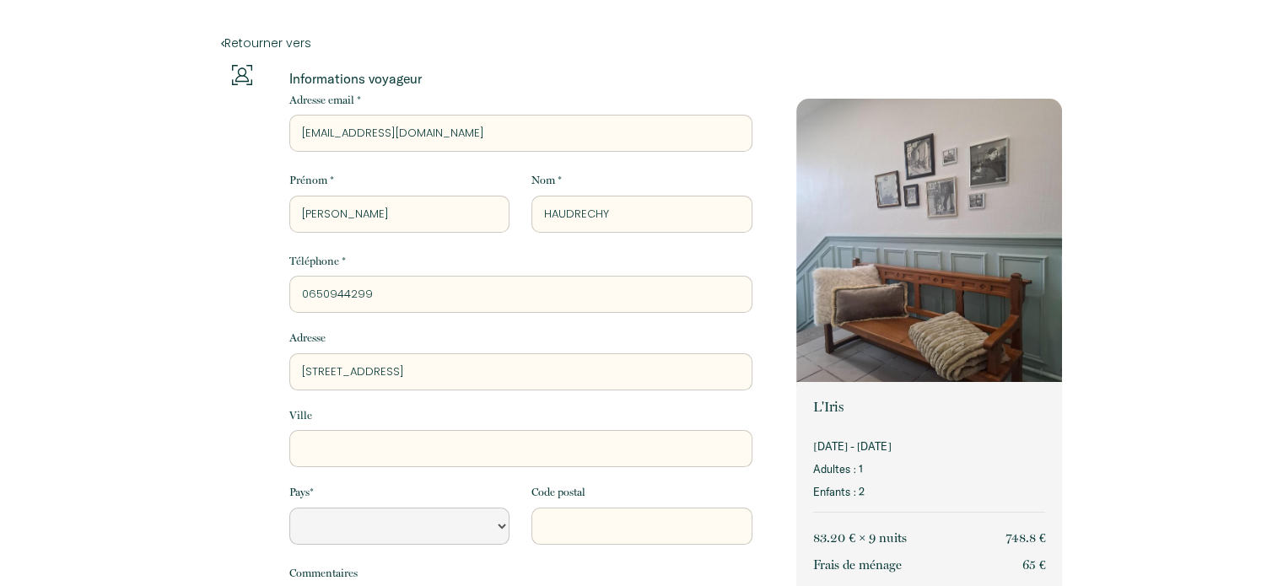
select select "Default select example"
type input "[STREET_ADDRESS]"
select select "Default select example"
type input "8 RUE"
select select "Default select example"
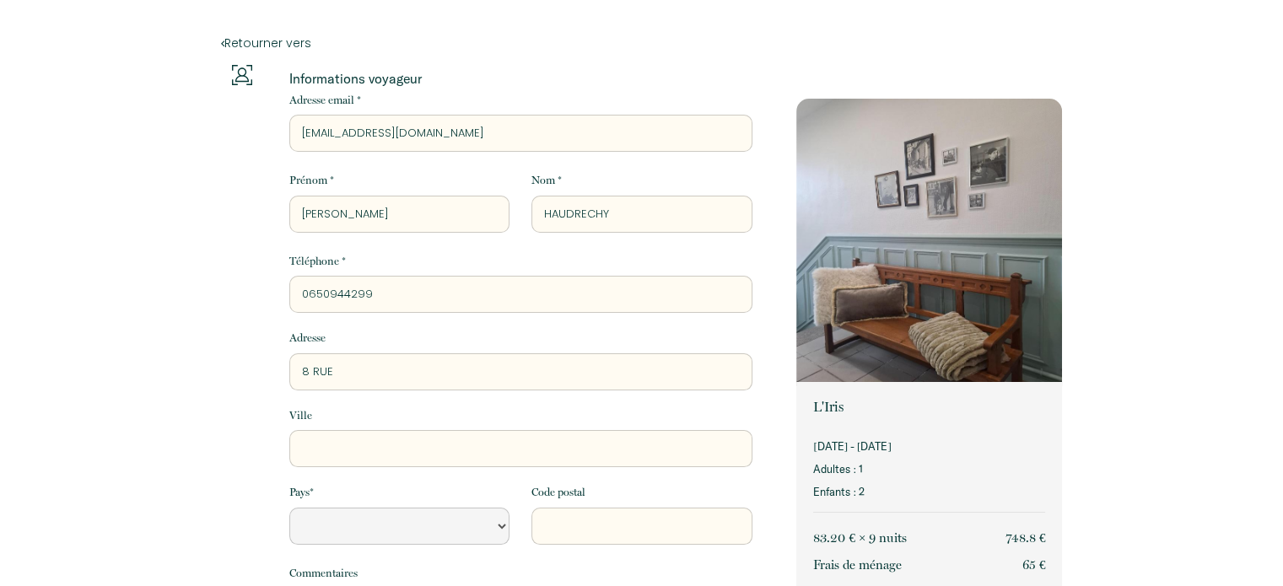
type input "8 RUE"
select select "Default select example"
type input "8 RU"
select select "Default select example"
type input "8 R"
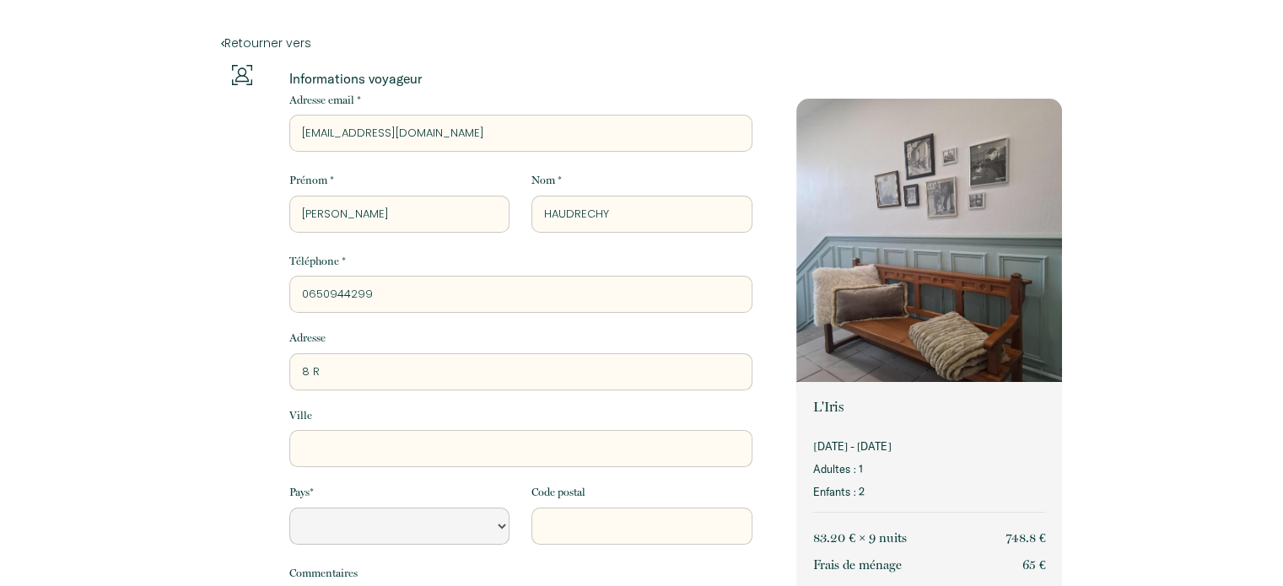
select select "Default select example"
type input "8"
select select "Default select example"
type input "8 r"
select select "Default select example"
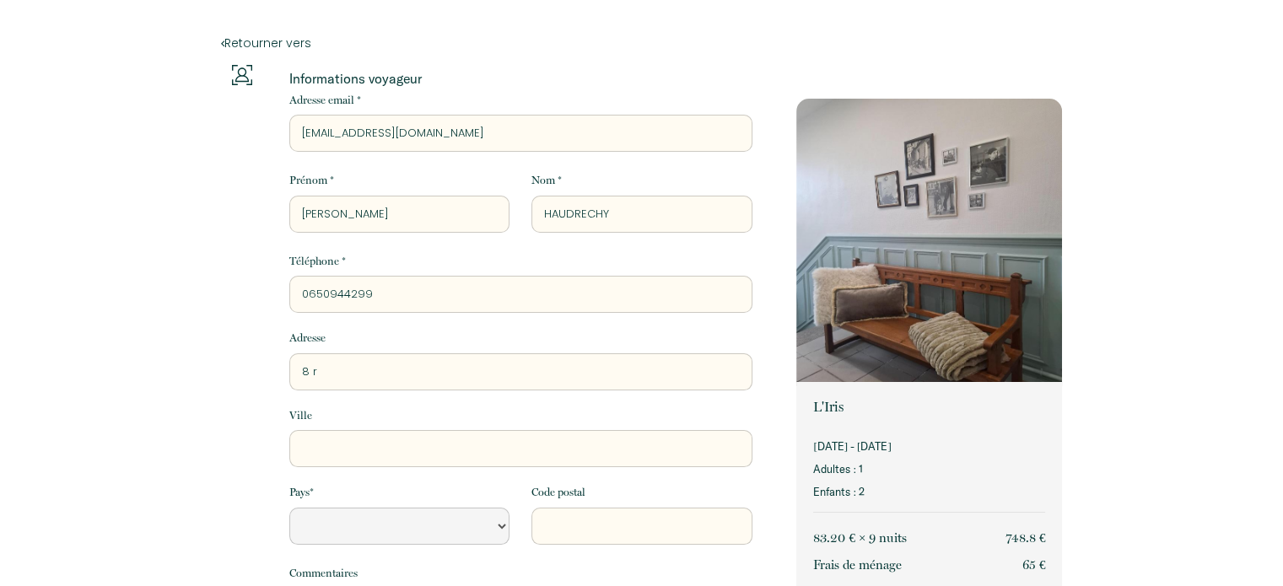
type input "8 ru"
select select "Default select example"
type input "8 rue"
select select "Default select example"
type input "8 rue"
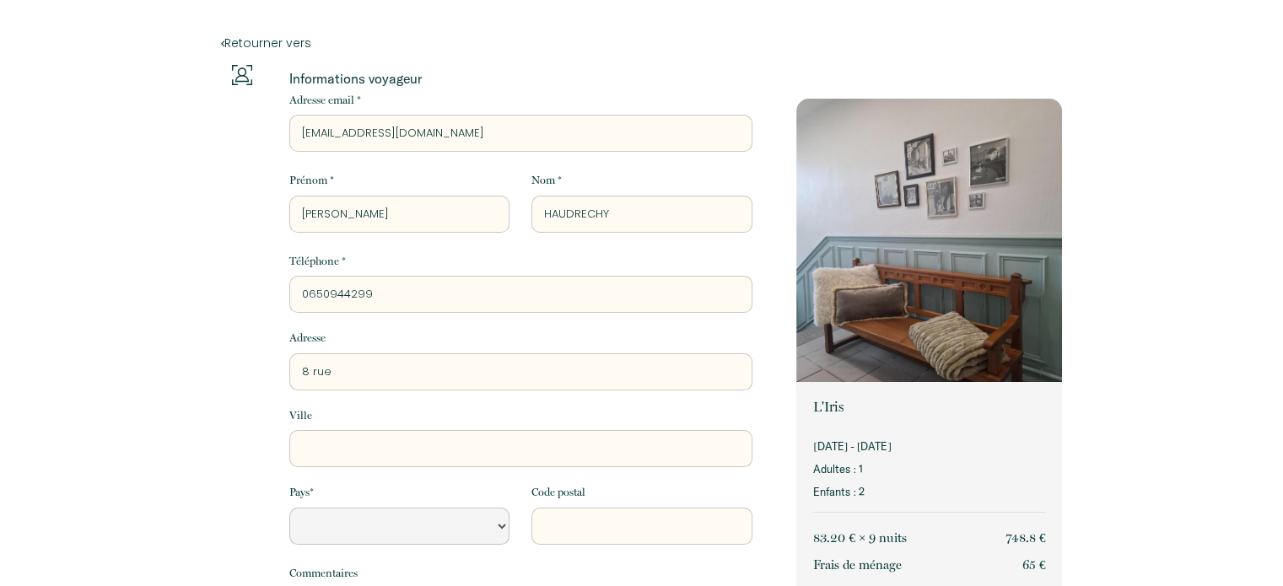
select select "Default select example"
type input "[STREET_ADDRESS]"
select select "Default select example"
type input "[STREET_ADDRESS]"
select select "Default select example"
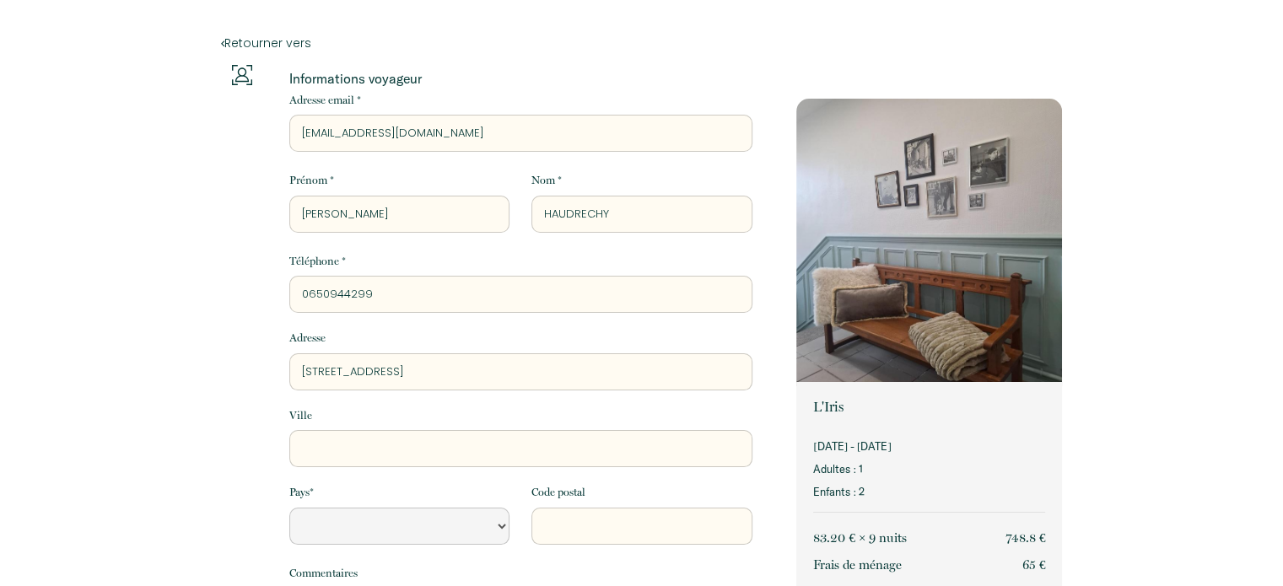
type input "[STREET_ADDRESS]"
select select "Default select example"
type input "[STREET_ADDRESS]"
select select "Default select example"
type input "[STREET_ADDRESS]"
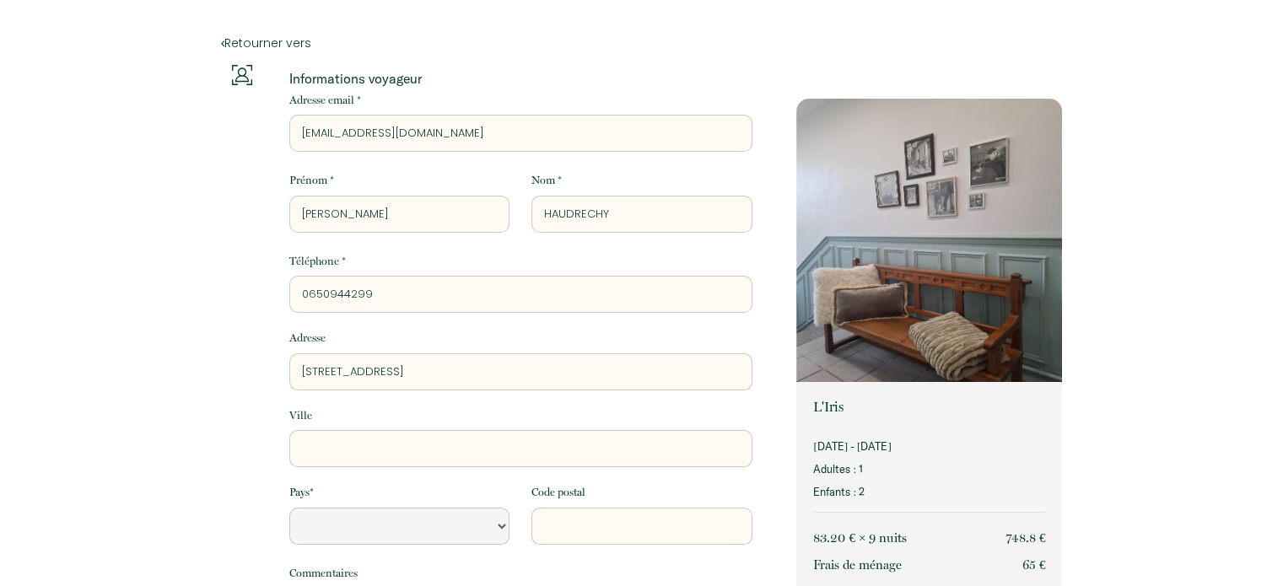
select select "Default select example"
type input "[STREET_ADDRESS]"
select select "Default select example"
type input "[STREET_ADDRESS]"
select select "Default select example"
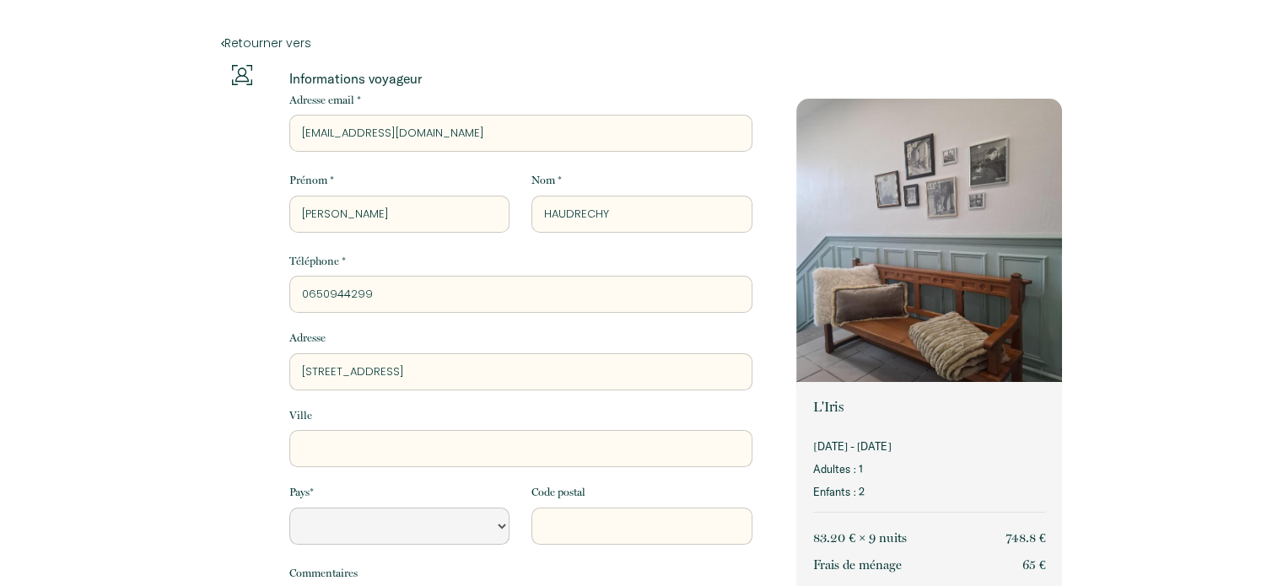
type input "[STREET_ADDRESS]"
select select "Default select example"
type input "[STREET_ADDRESS]"
select select "Default select example"
type input "[STREET_ADDRESS]"
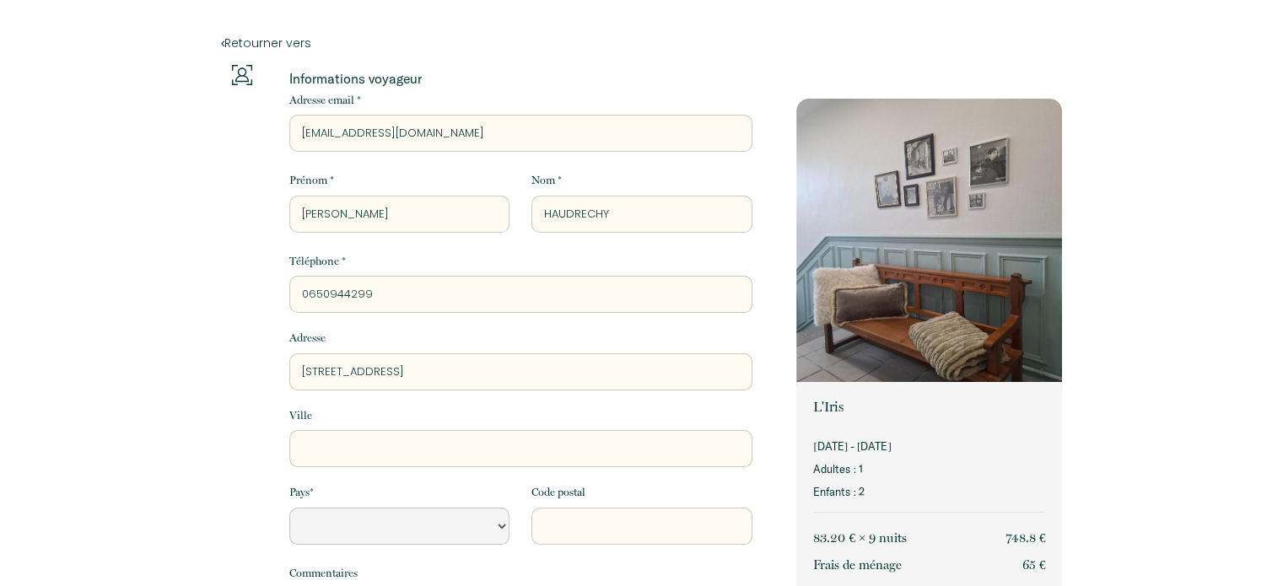
select select "Default select example"
type input "[STREET_ADDRESS]"
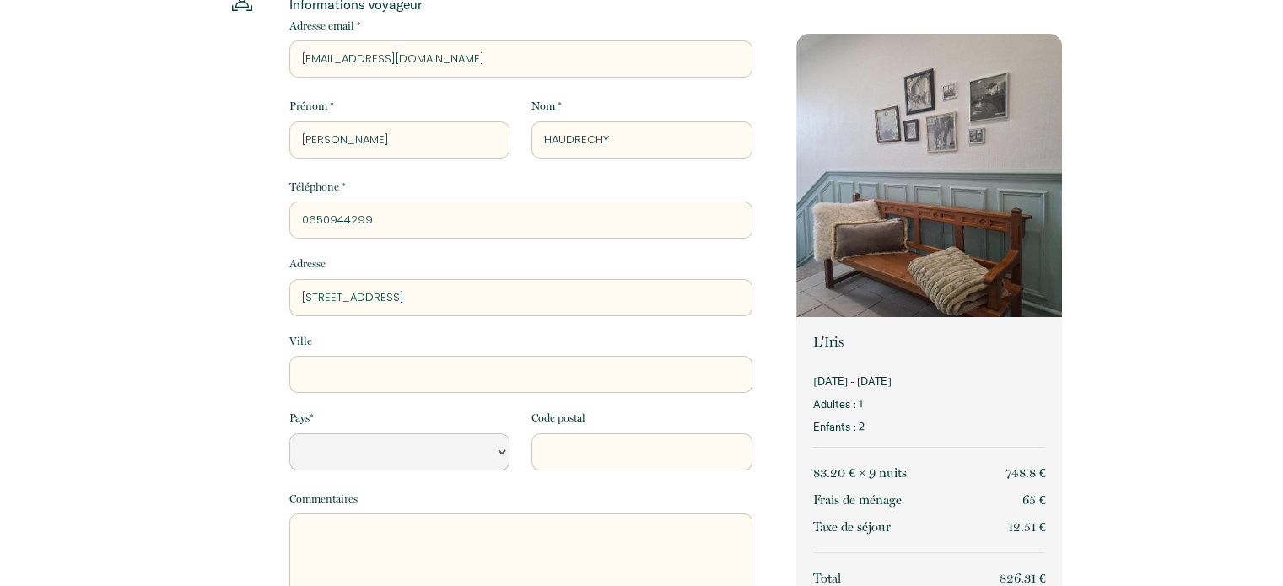
scroll to position [84, 0]
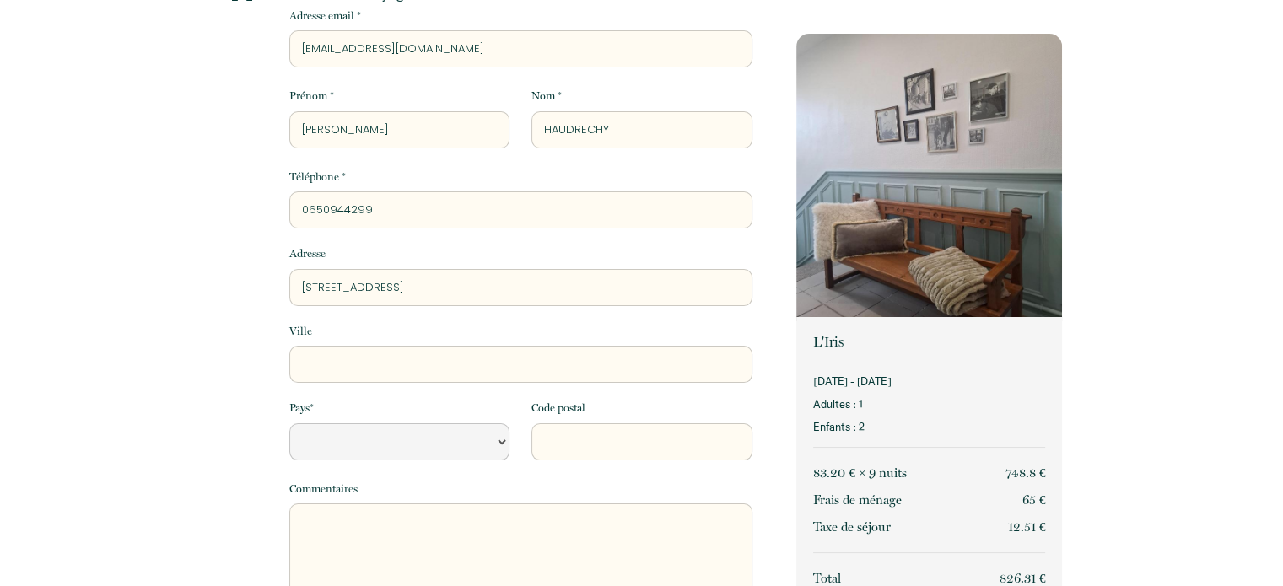
click at [336, 360] on input "Ville" at bounding box center [520, 364] width 463 height 37
click at [504, 440] on select "[GEOGRAPHIC_DATA] [GEOGRAPHIC_DATA] [GEOGRAPHIC_DATA] [GEOGRAPHIC_DATA] [GEOGRA…" at bounding box center [399, 441] width 220 height 37
click at [289, 423] on select "[GEOGRAPHIC_DATA] [GEOGRAPHIC_DATA] [GEOGRAPHIC_DATA] [GEOGRAPHIC_DATA] [GEOGRA…" at bounding box center [399, 441] width 220 height 37
click at [602, 445] on input "Code postal" at bounding box center [641, 441] width 220 height 37
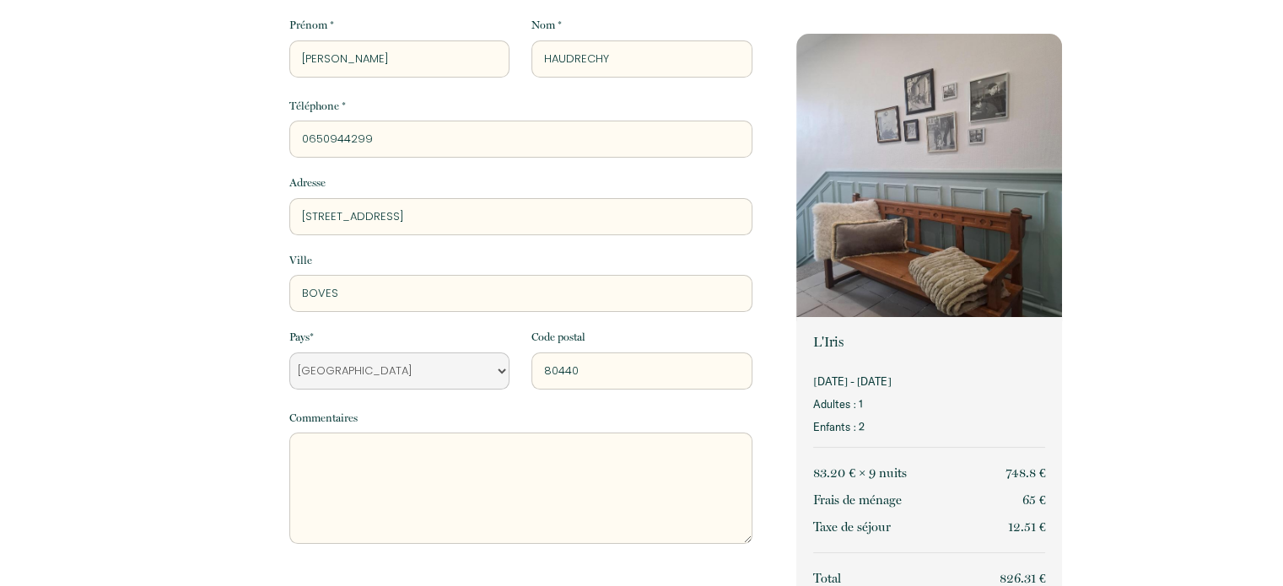
scroll to position [253, 0]
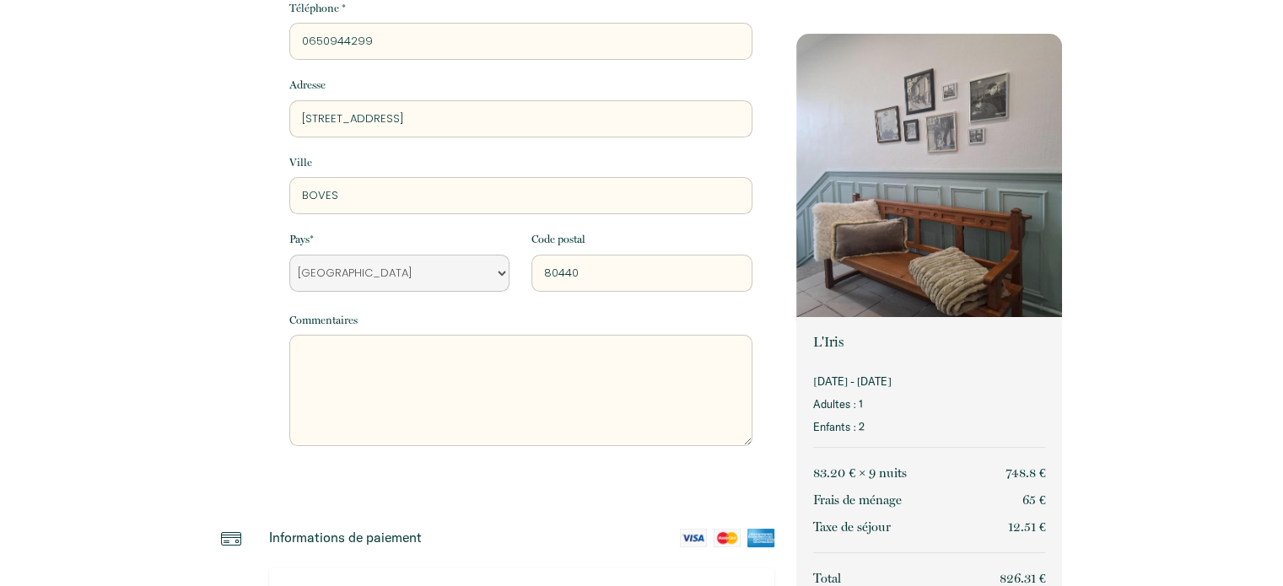
click at [351, 360] on textarea at bounding box center [520, 390] width 463 height 111
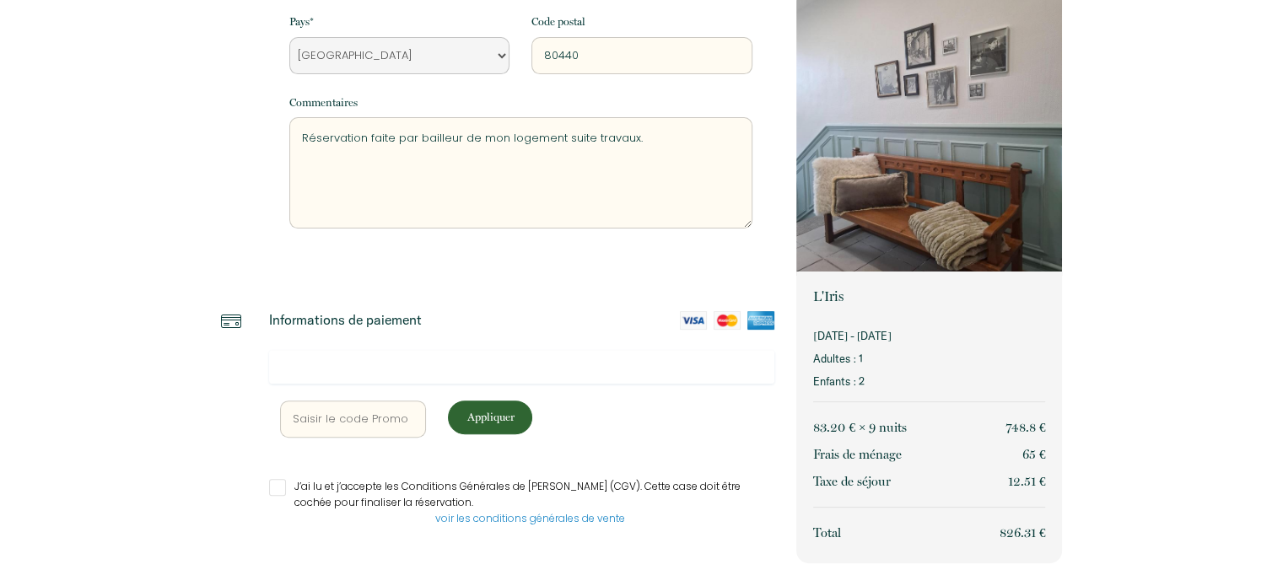
scroll to position [485, 0]
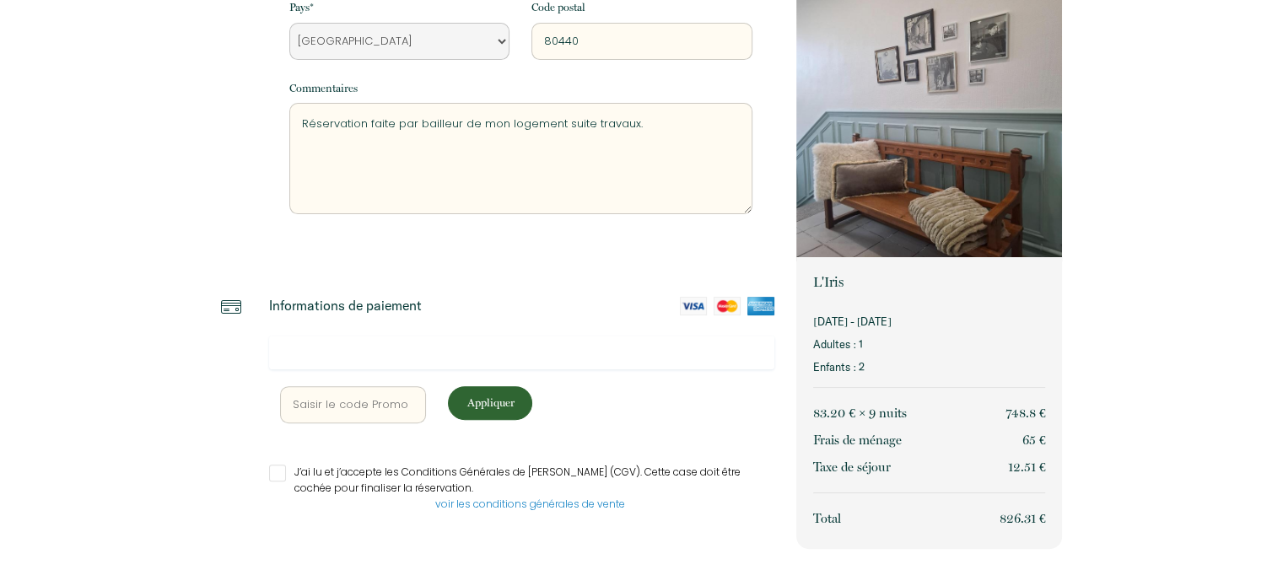
click at [277, 473] on input "J’ai lu et j’accepte les Conditions Générales de [PERSON_NAME] (CGV). Cette cas…" at bounding box center [522, 473] width 506 height 17
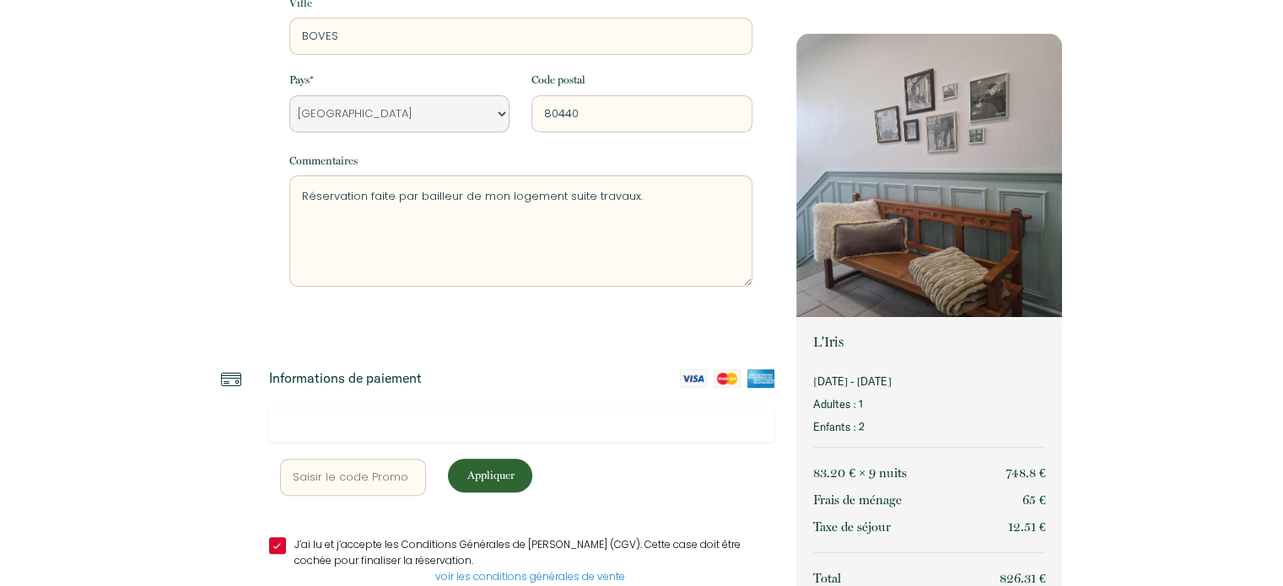
scroll to position [530, 0]
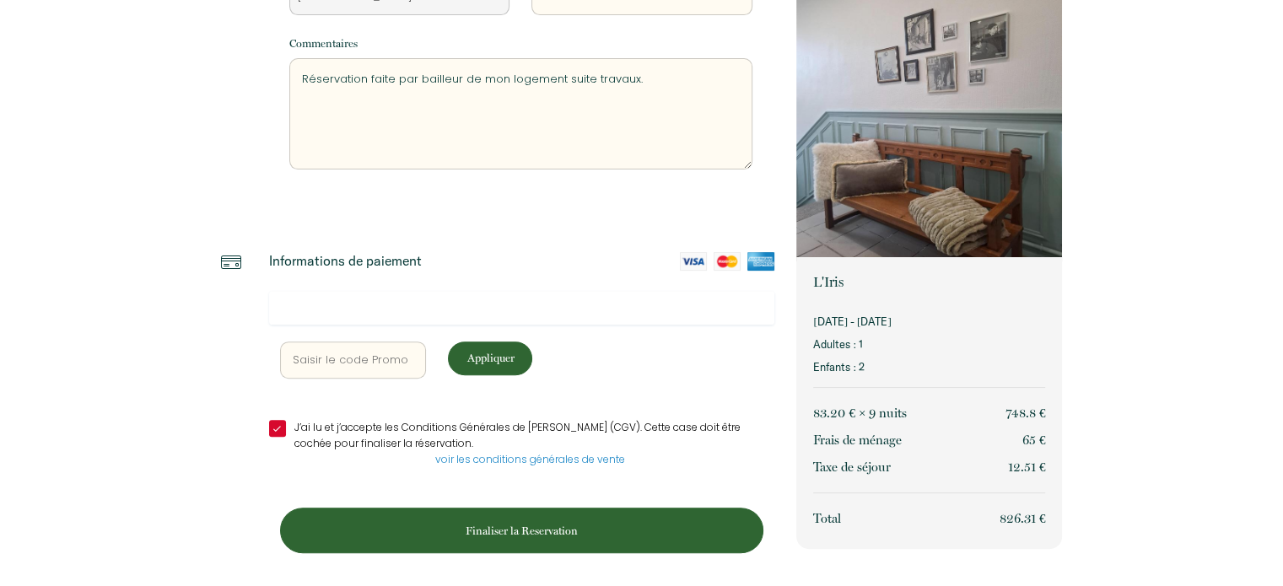
click at [523, 530] on p "Finaliser la Reservation" at bounding box center [521, 531] width 471 height 16
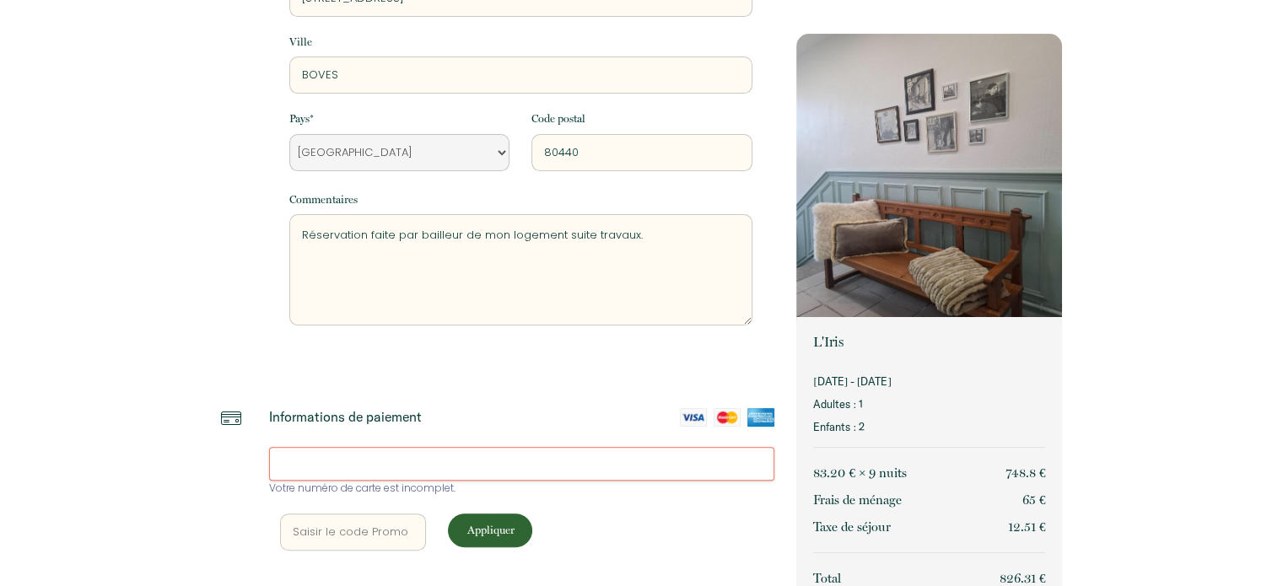
scroll to position [542, 0]
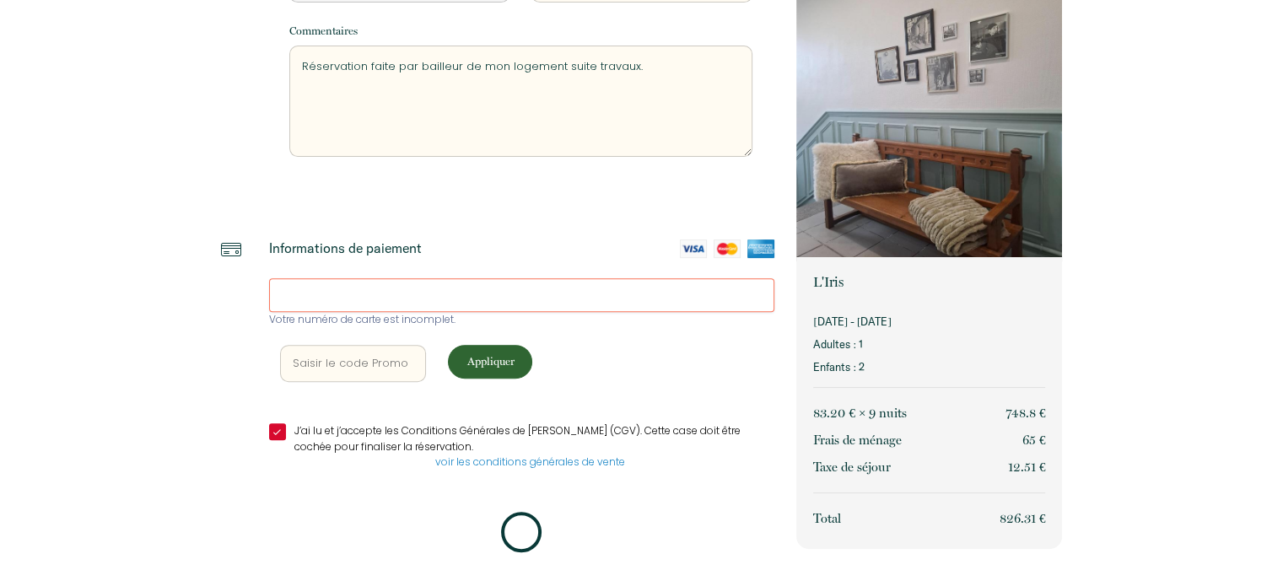
click at [759, 246] on img at bounding box center [760, 248] width 27 height 19
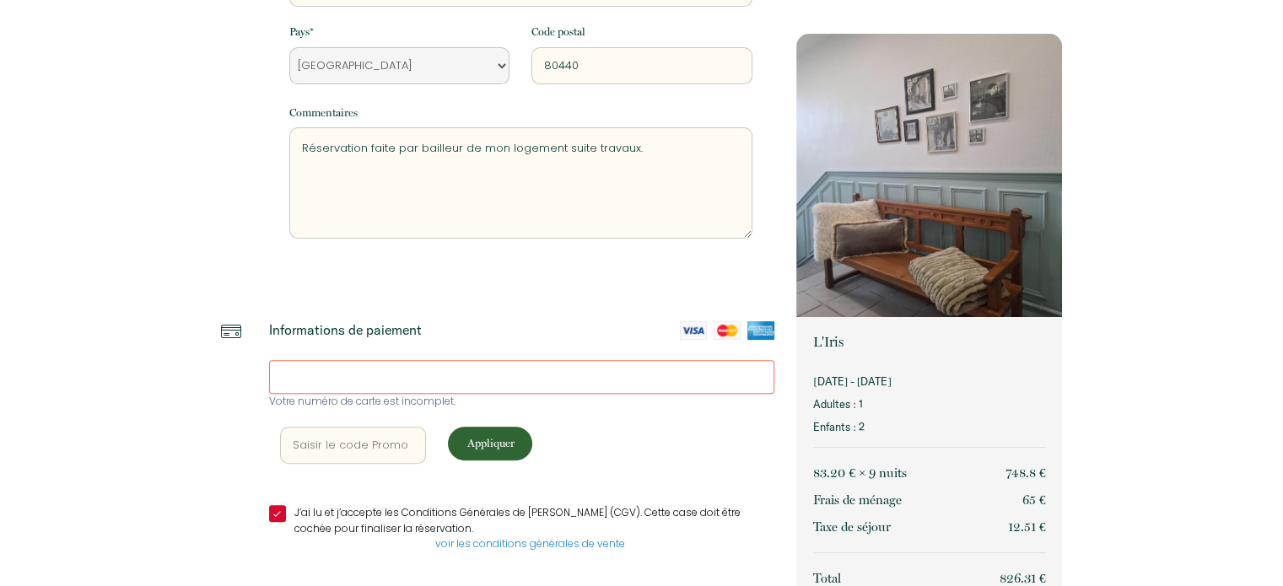
scroll to position [506, 0]
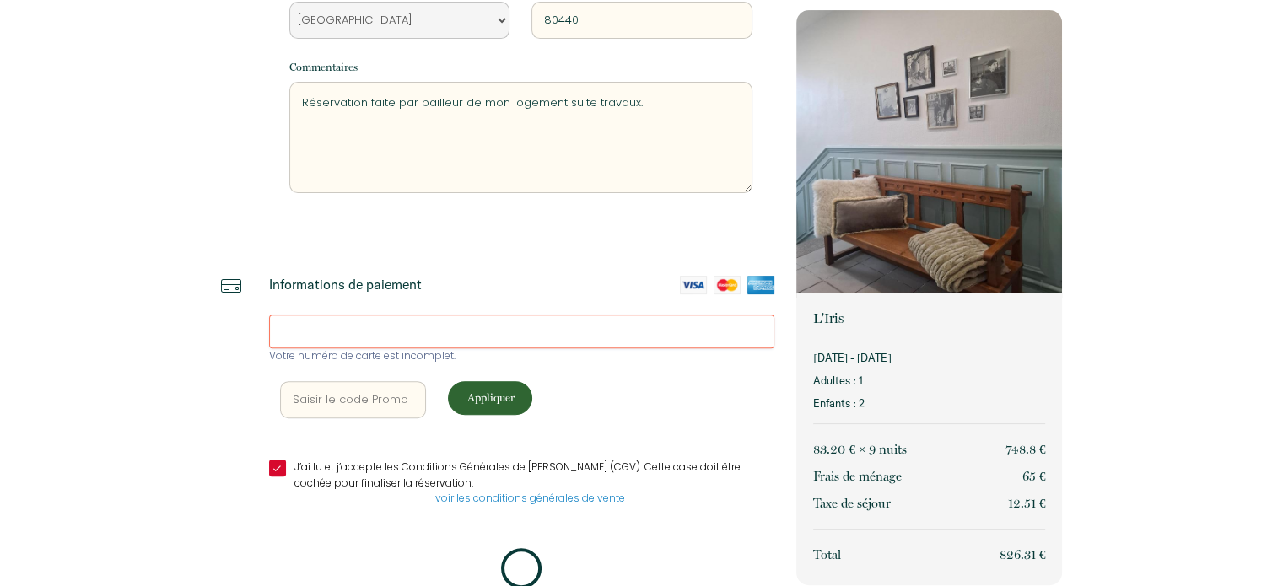
click at [223, 282] on img at bounding box center [231, 286] width 20 height 20
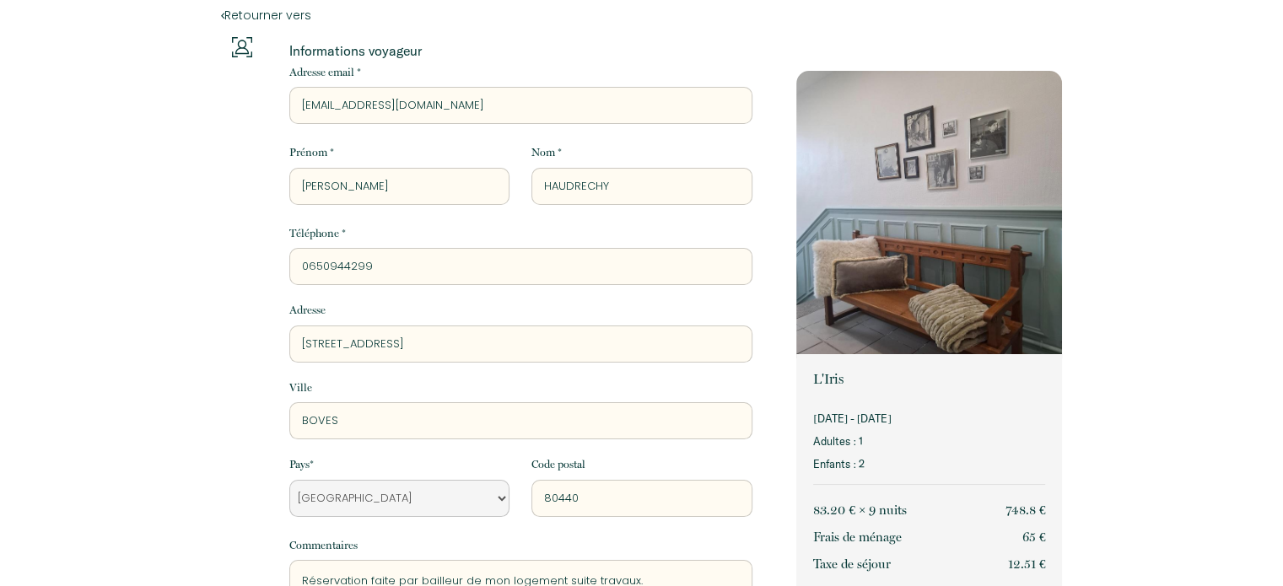
scroll to position [0, 0]
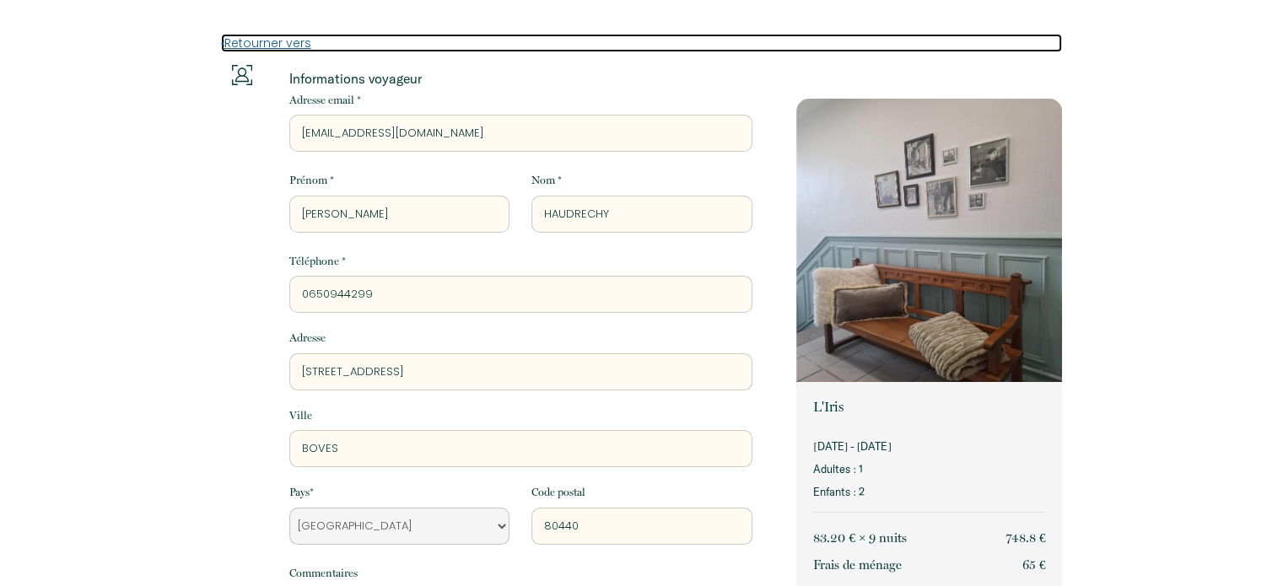
click at [235, 40] on link "Retourner vers" at bounding box center [642, 43] width 842 height 19
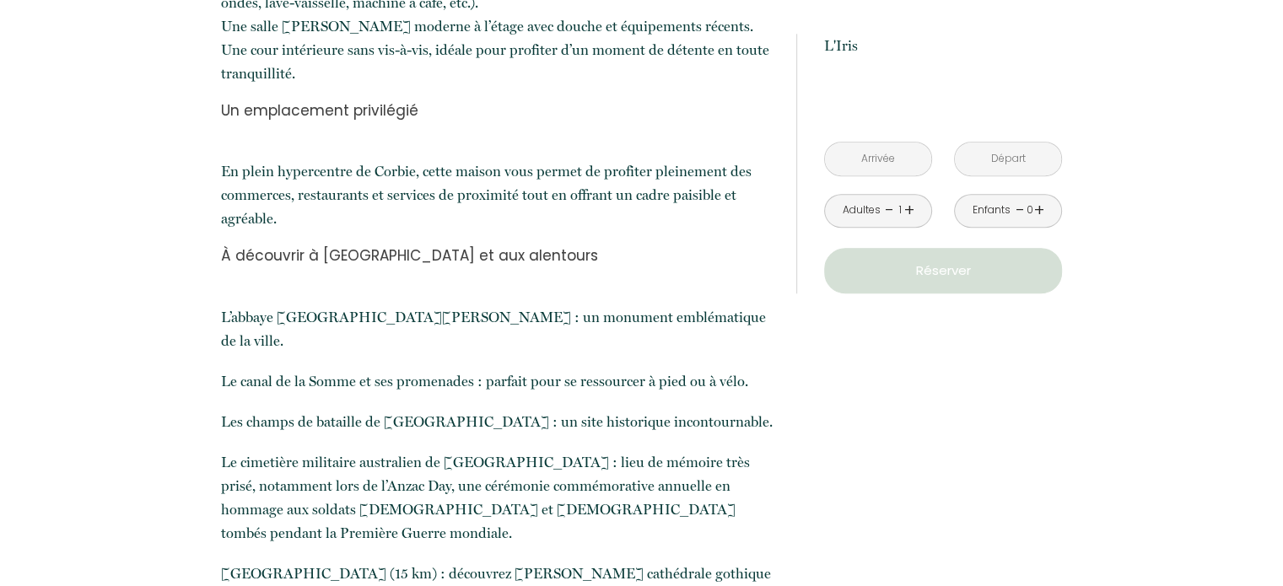
scroll to position [928, 0]
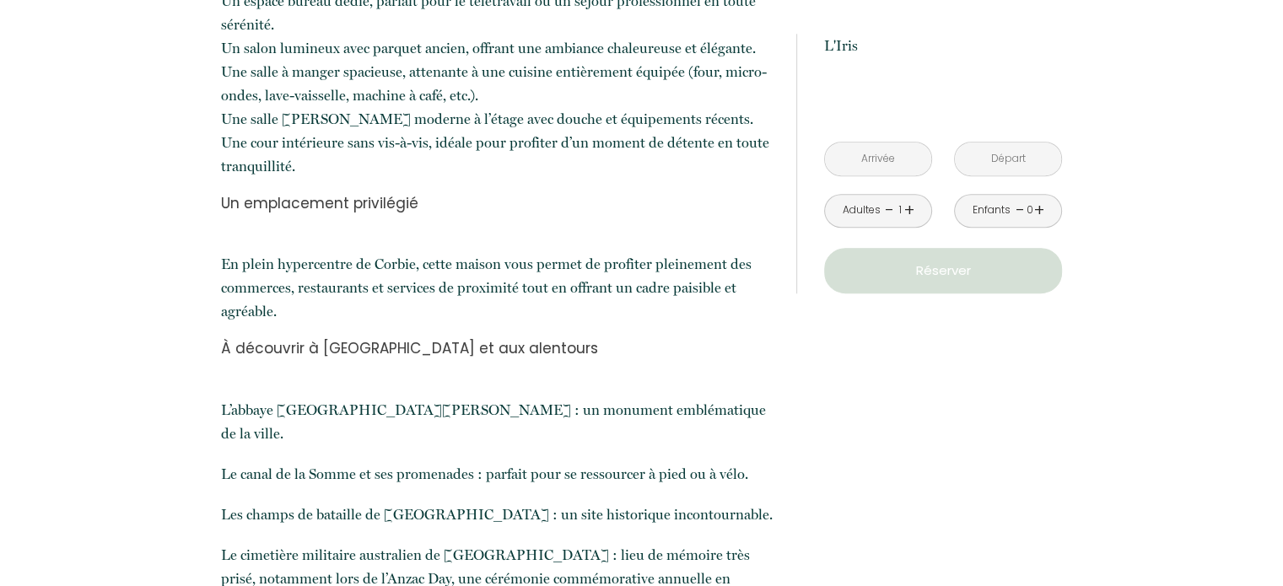
click at [889, 143] on input "text" at bounding box center [878, 159] width 106 height 33
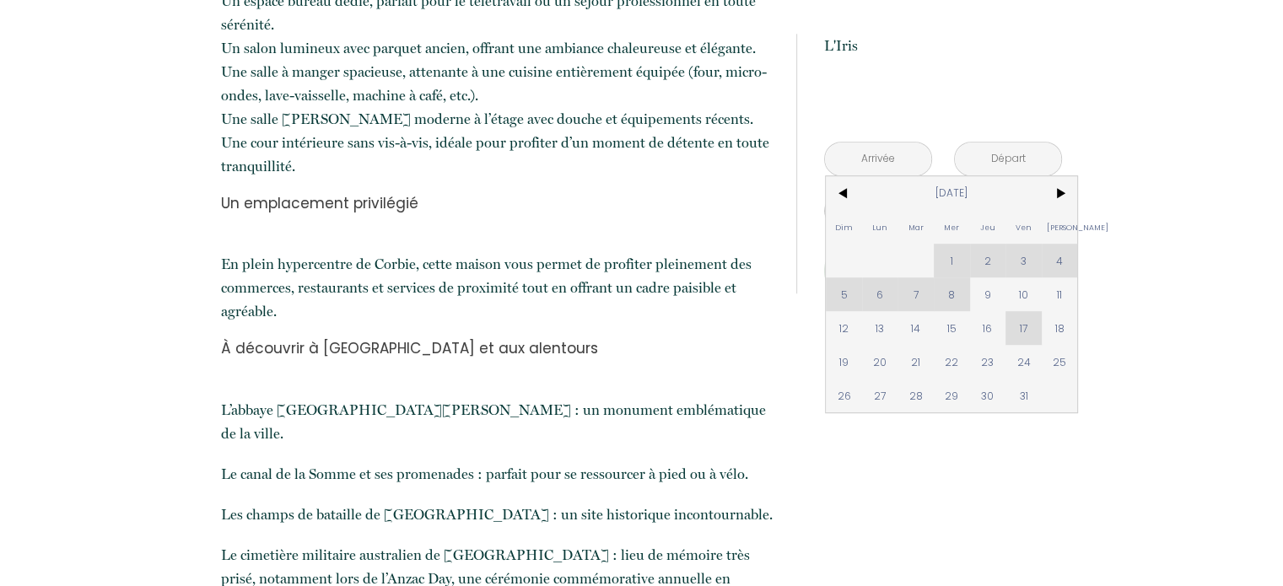
click at [879, 345] on span "20" at bounding box center [880, 362] width 36 height 34
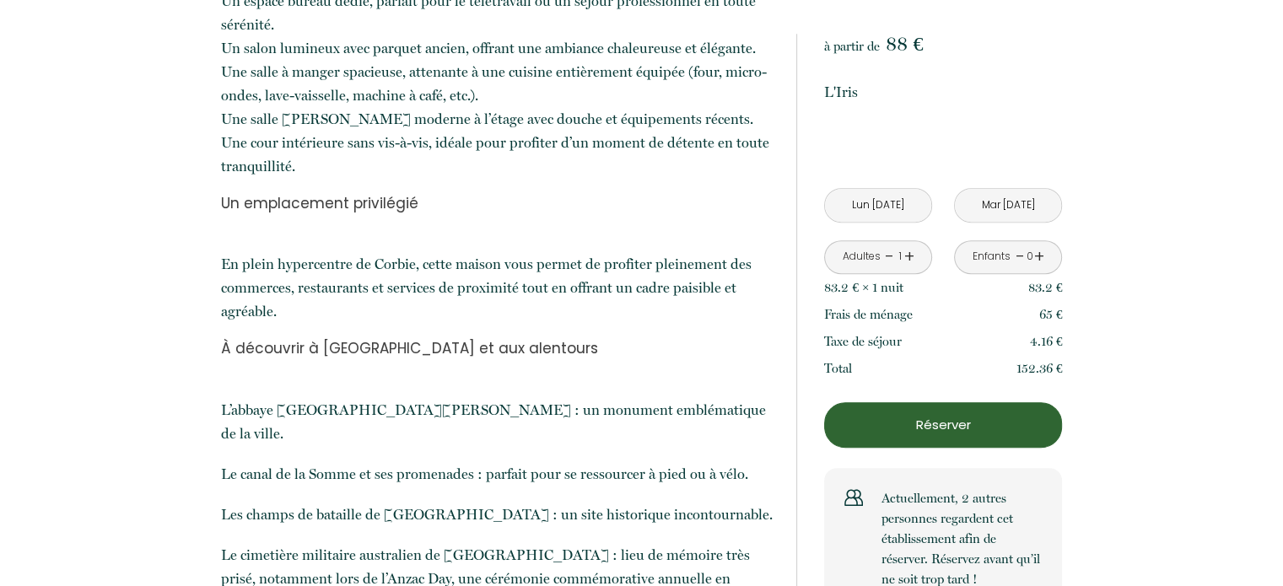
drag, startPoint x: 992, startPoint y: 140, endPoint x: 993, endPoint y: 179, distance: 38.8
click at [992, 141] on div "à partir de 88 € L'Iris [STREET_ADDRESS][PERSON_NAME] Lun [DATE] < [DATE] > Dim…" at bounding box center [943, 322] width 238 height 576
click at [993, 189] on input "Mar [DATE]" at bounding box center [1008, 205] width 106 height 33
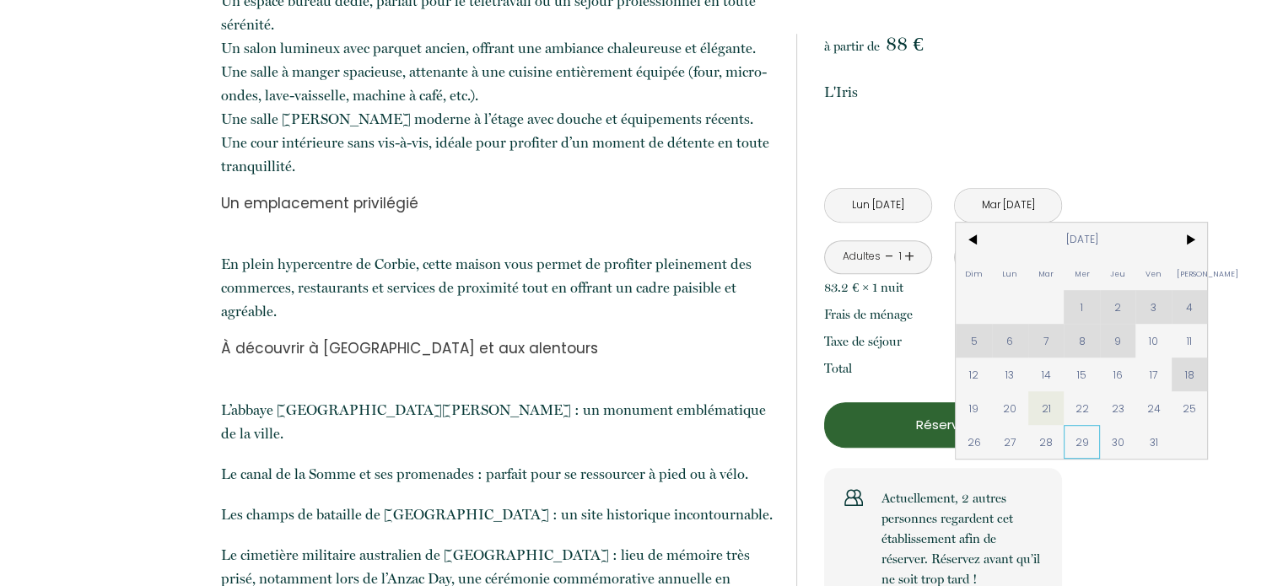
click at [1079, 425] on span "29" at bounding box center [1081, 442] width 36 height 34
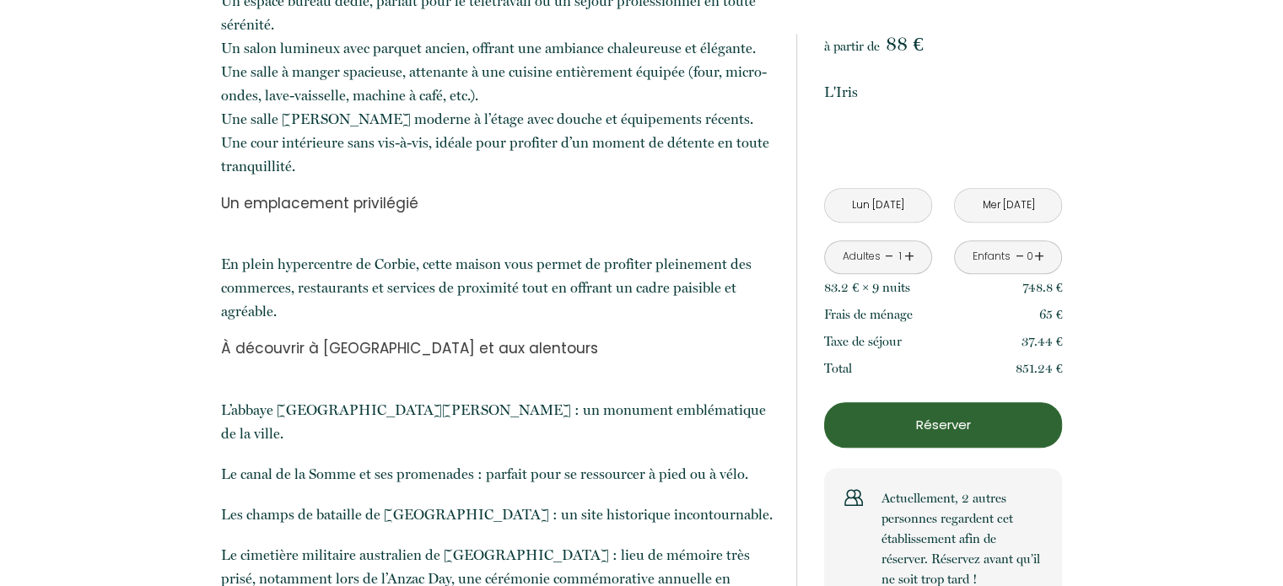
click at [1034, 244] on link "+" at bounding box center [1039, 257] width 10 height 26
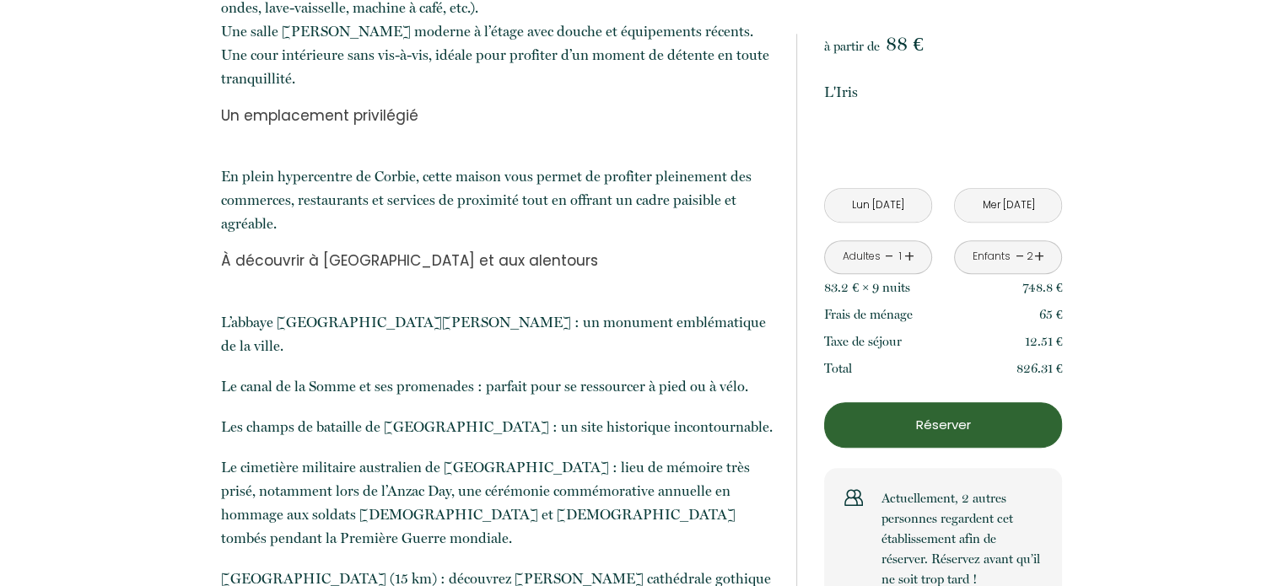
scroll to position [1096, 0]
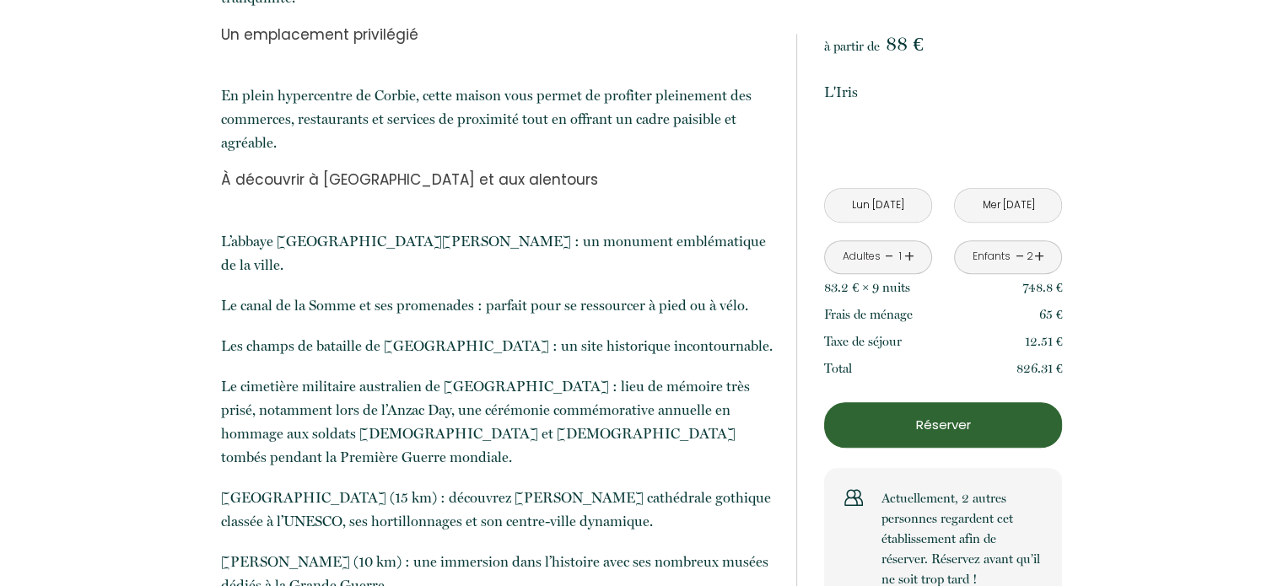
click at [949, 415] on p "Réserver" at bounding box center [943, 425] width 226 height 20
